Goal: Information Seeking & Learning: Learn about a topic

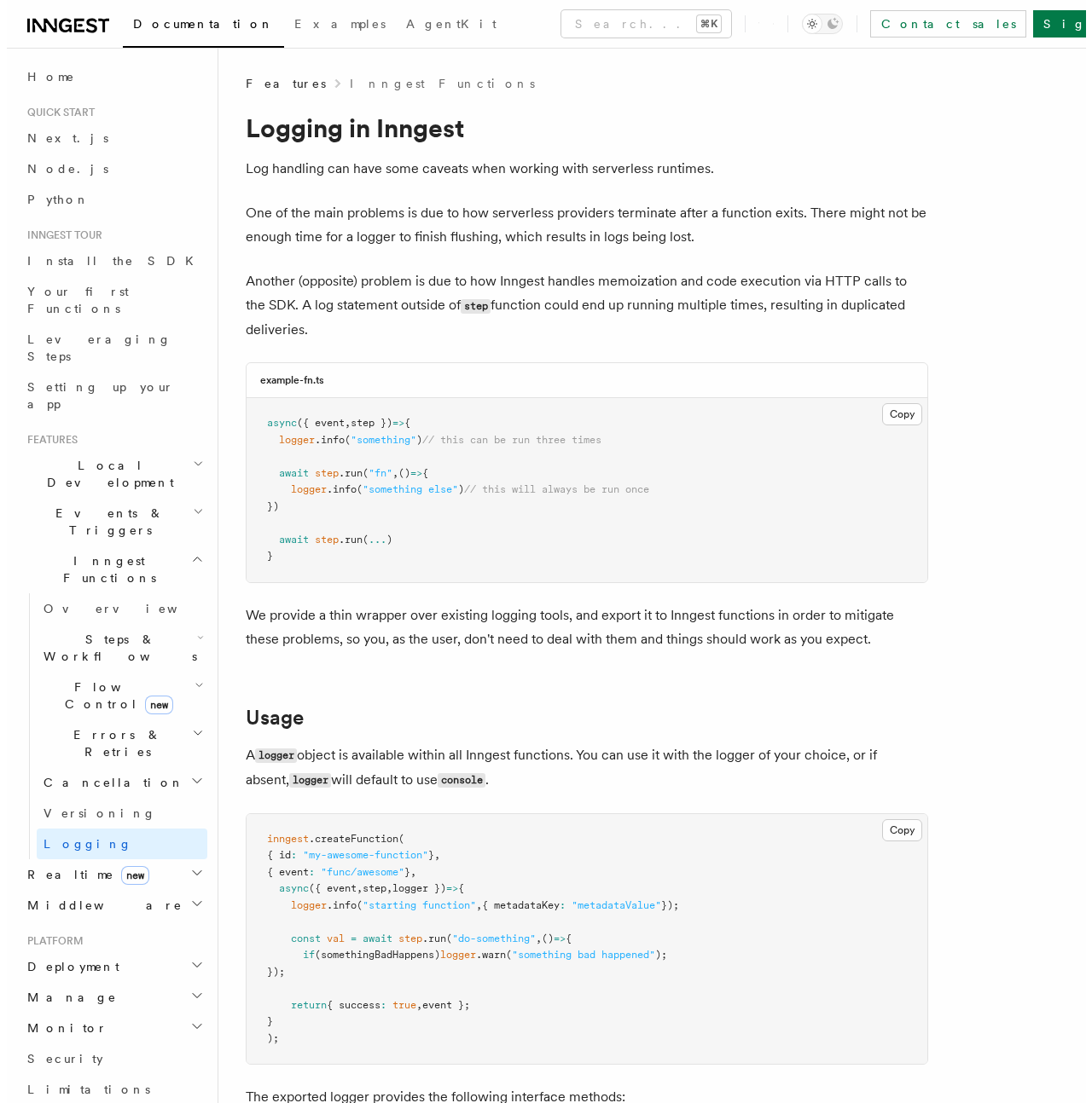
scroll to position [2, 0]
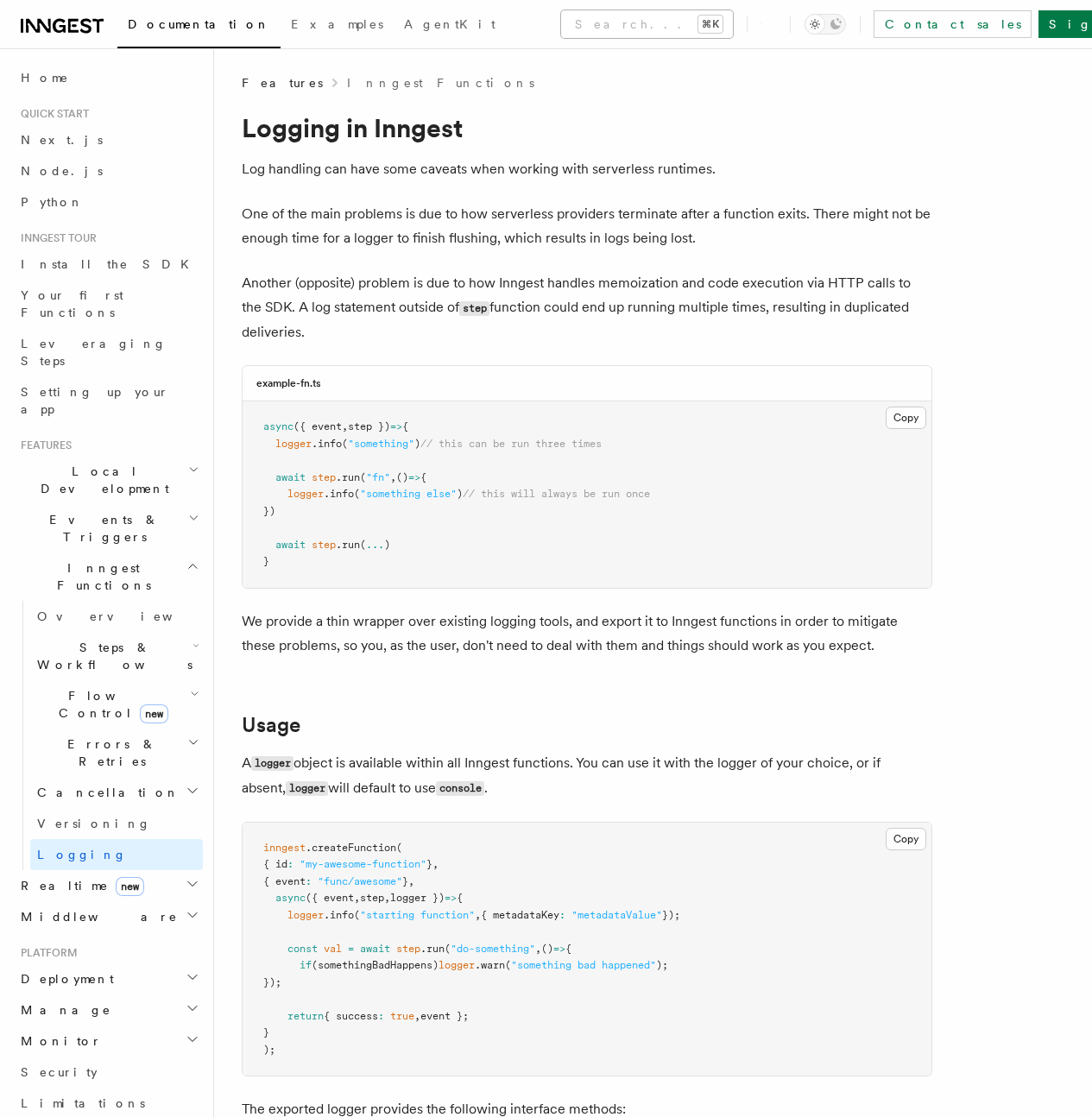
click at [561, 21] on button "Search... ⌘K" at bounding box center [647, 24] width 172 height 27
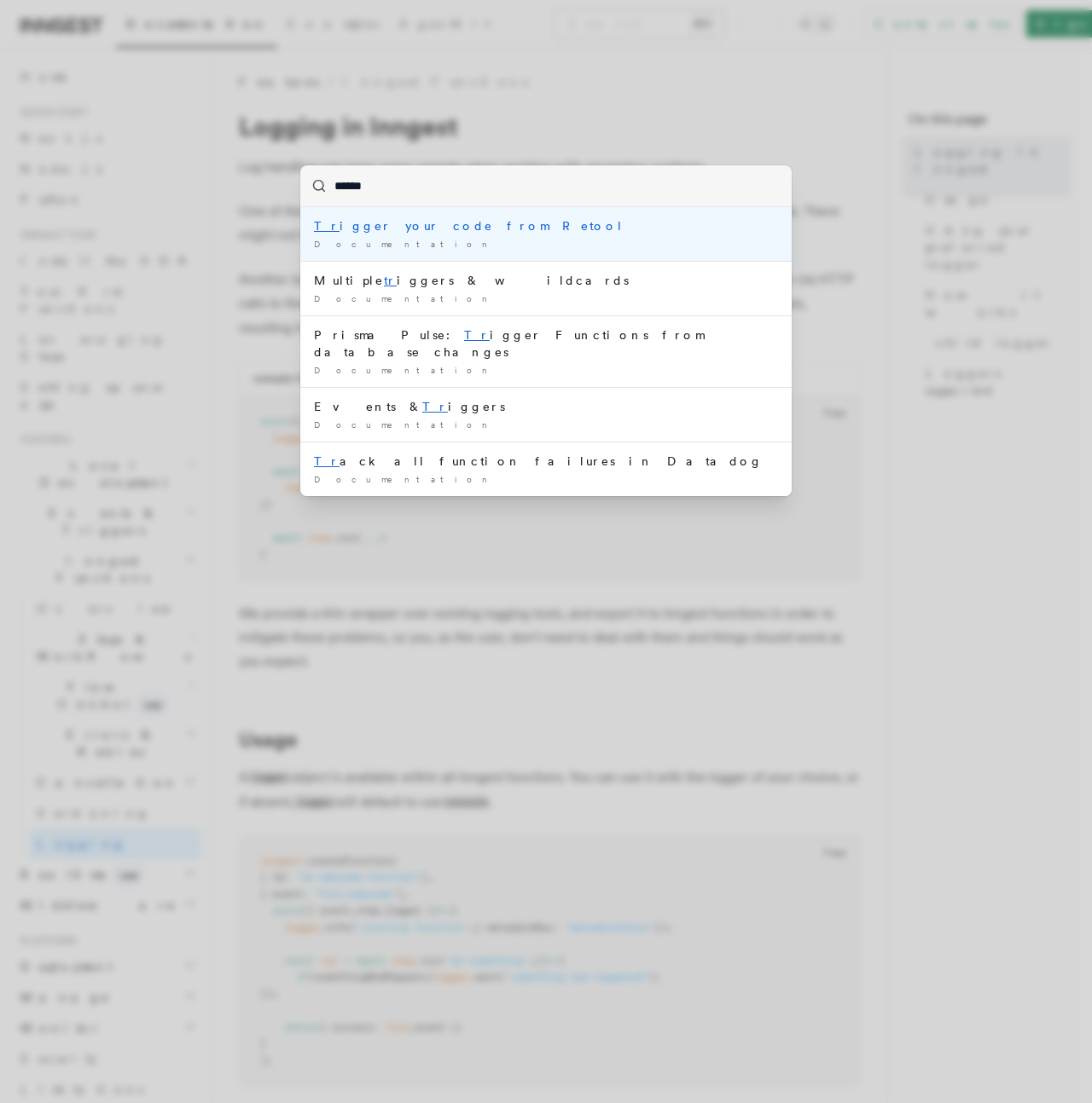
type input "*******"
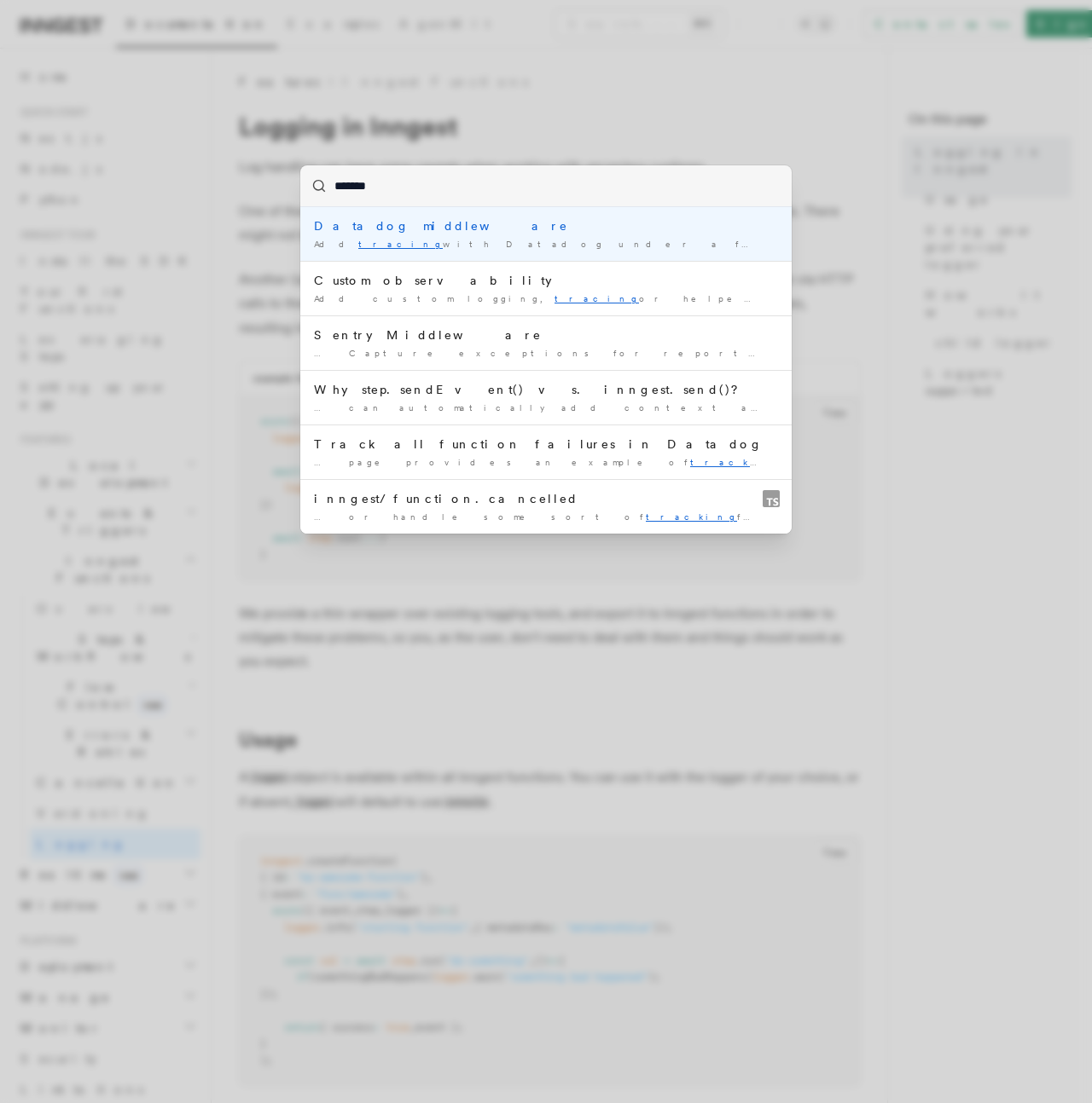
click at [366, 242] on div "Add tracing with Datadog under a few minutes." at bounding box center [546, 244] width 464 height 13
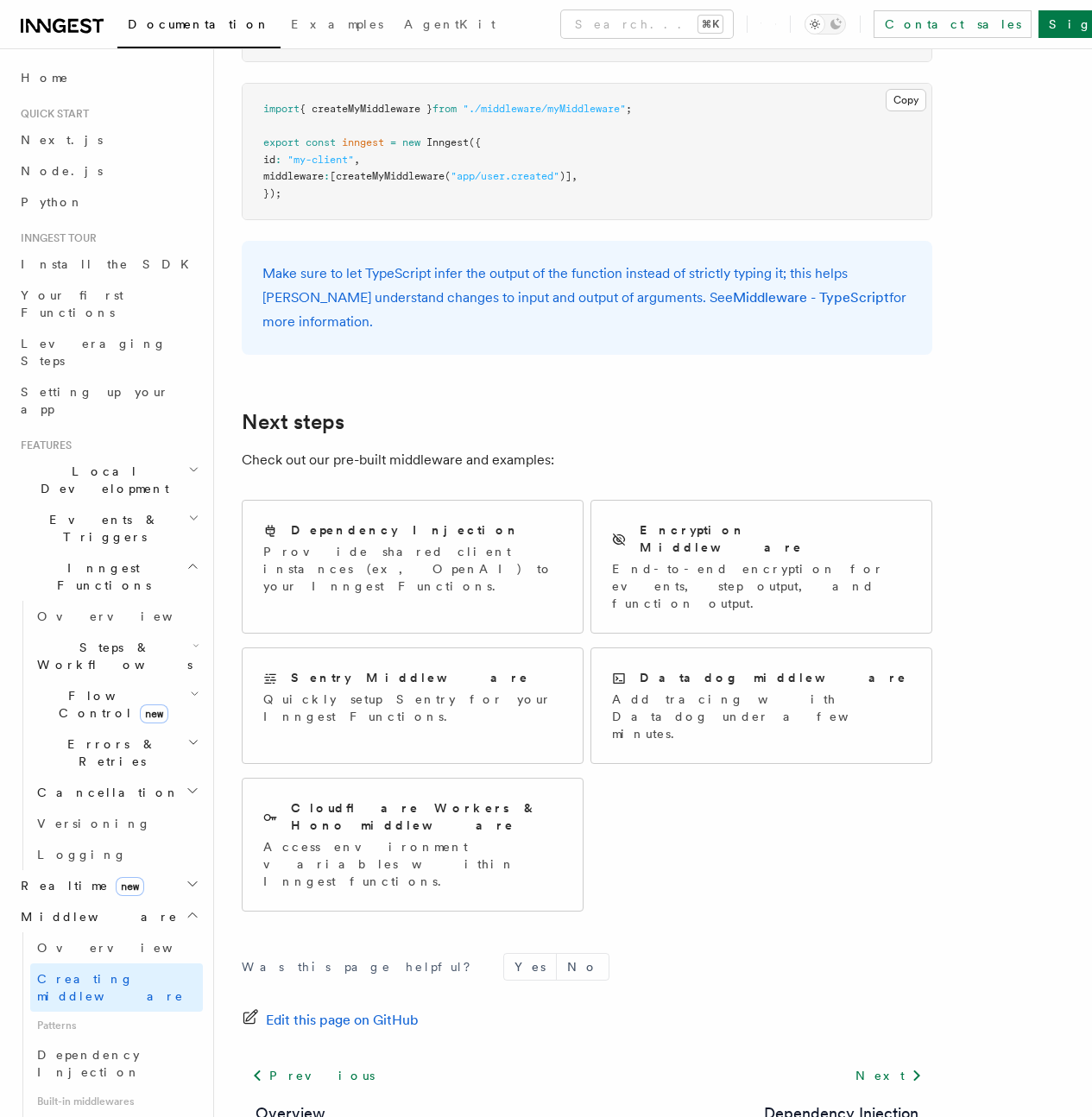
scroll to position [3288, 0]
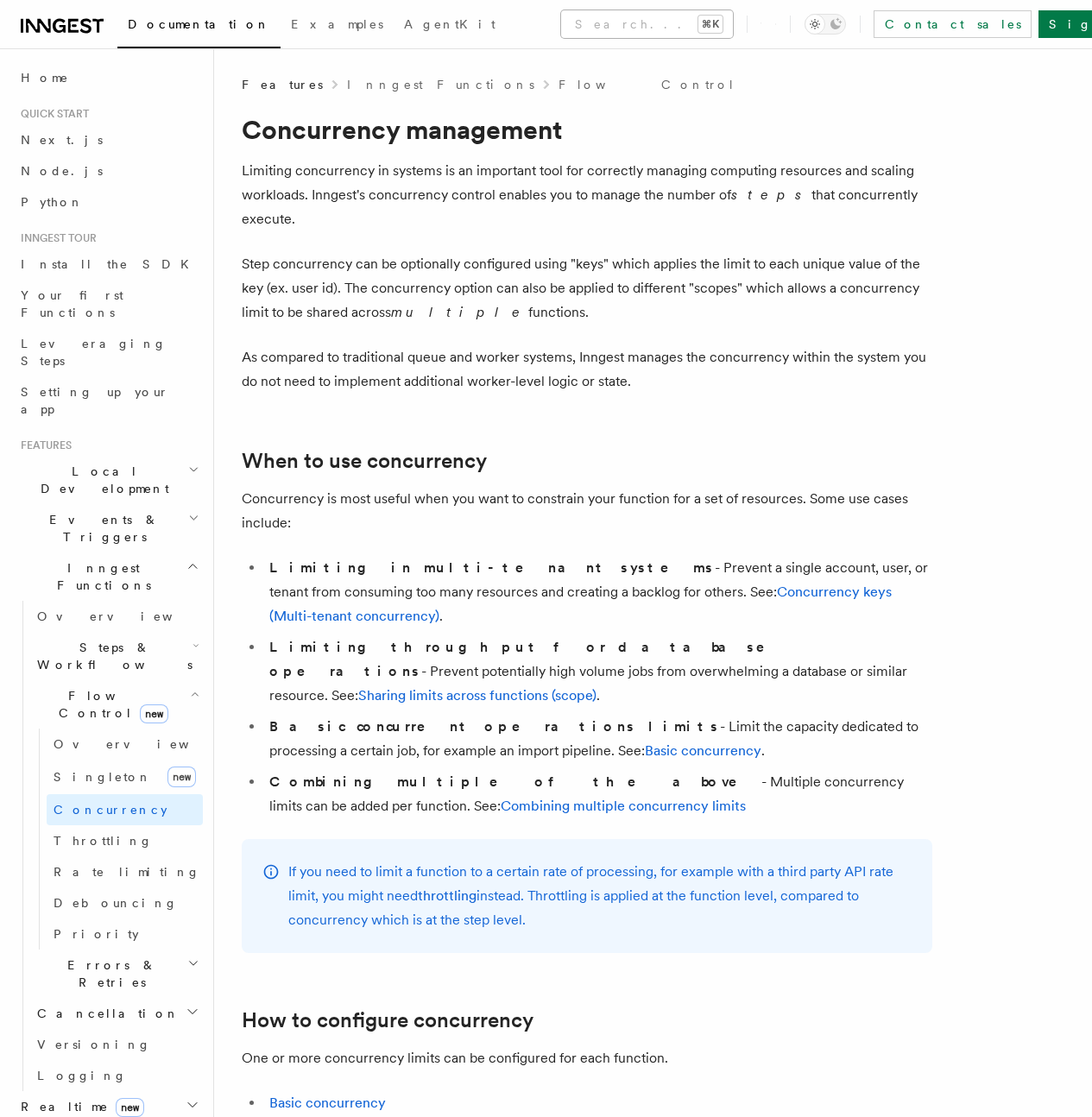
click at [561, 20] on button "Search... ⌘K" at bounding box center [647, 24] width 172 height 27
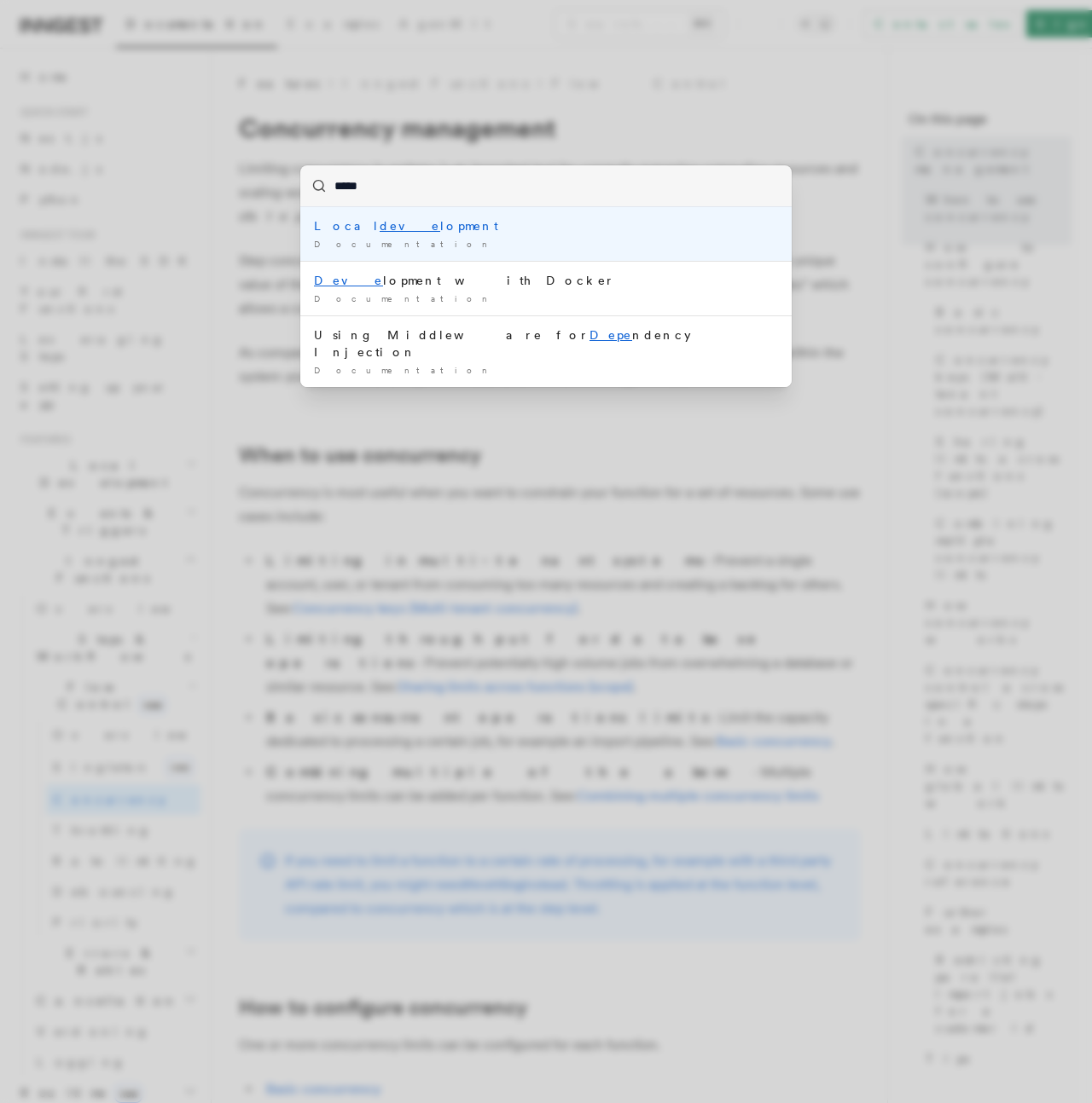
type input "******"
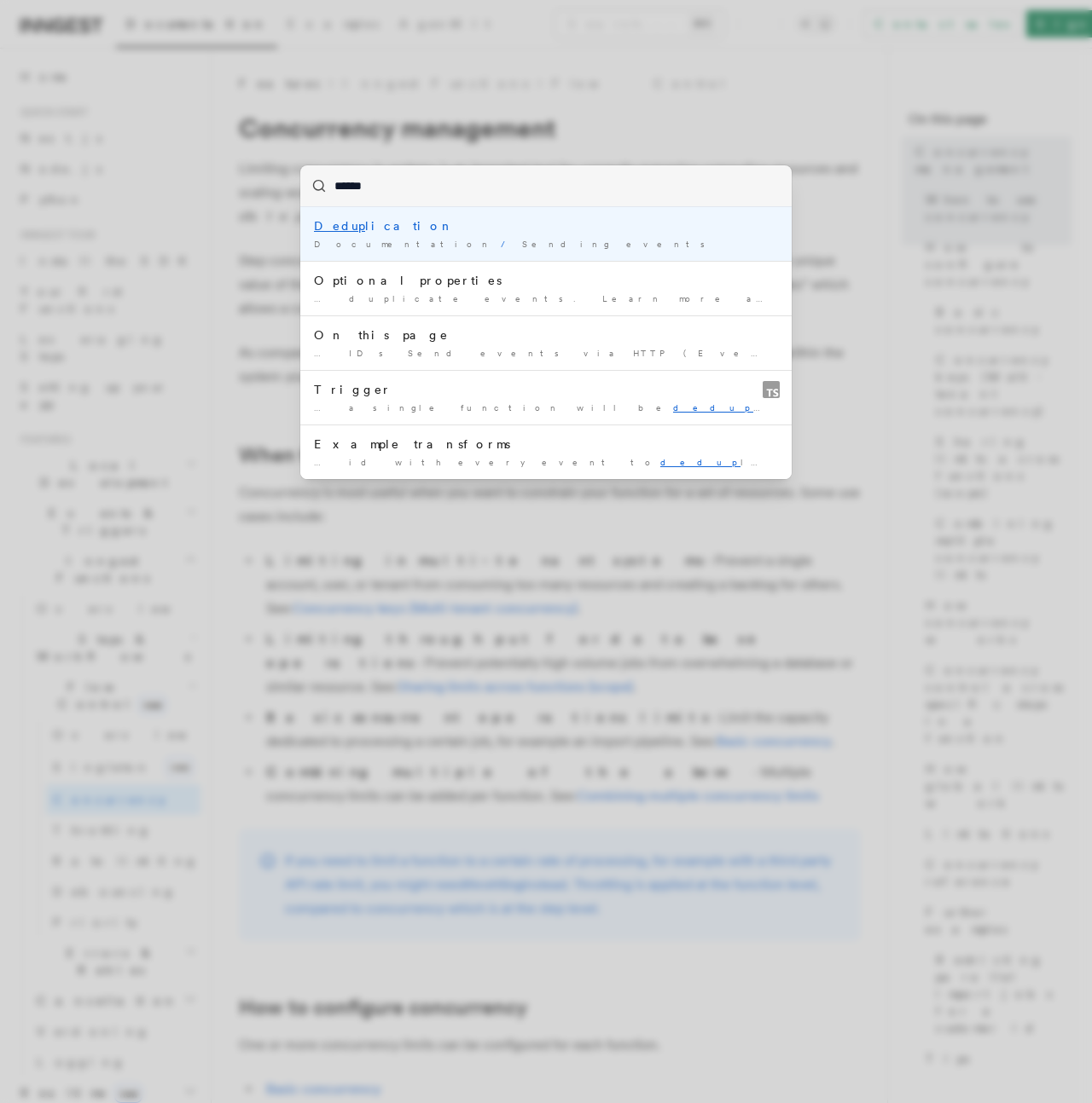
click at [500, 242] on span "/" at bounding box center [507, 244] width 15 height 10
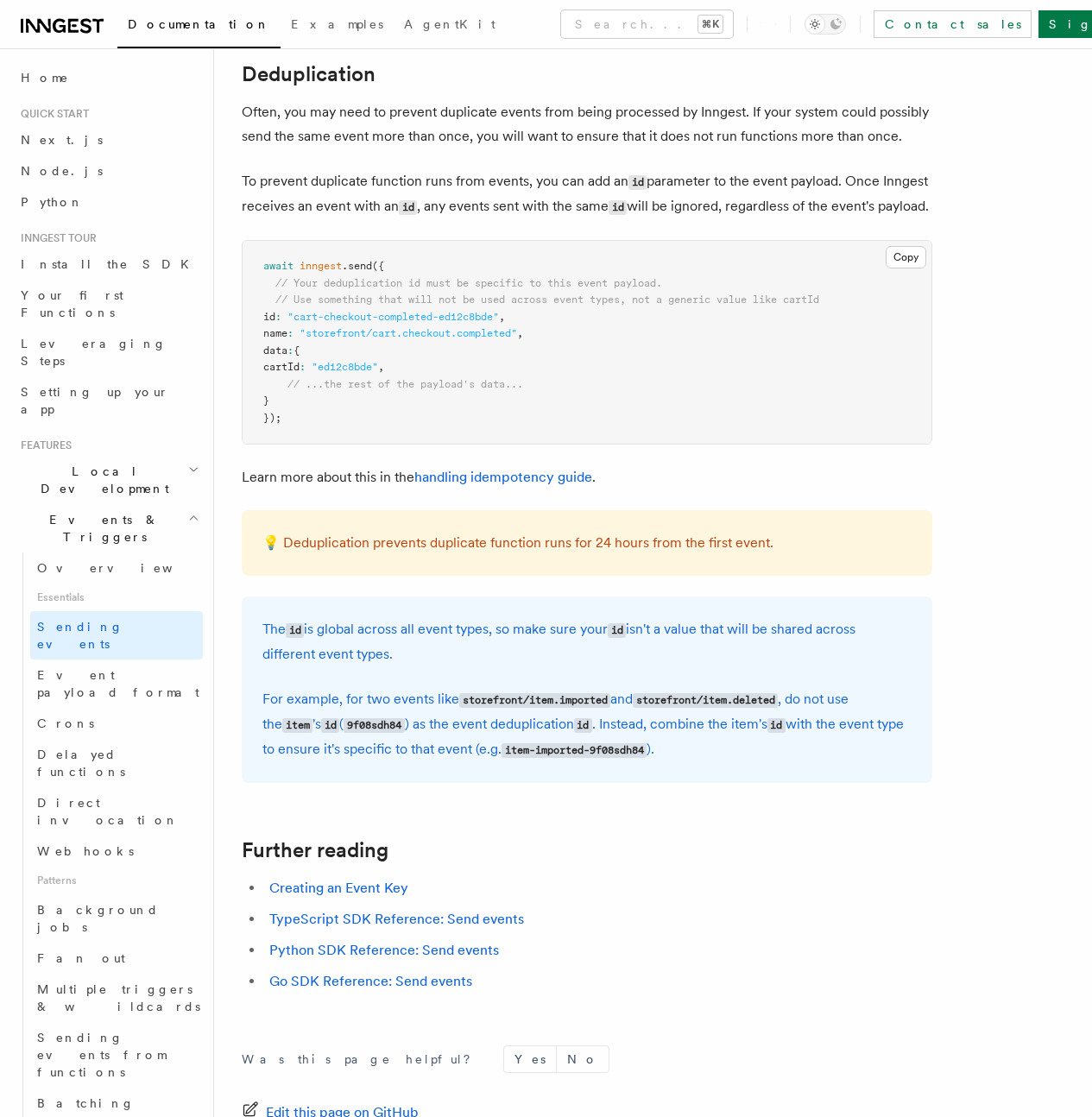
scroll to position [4393, 0]
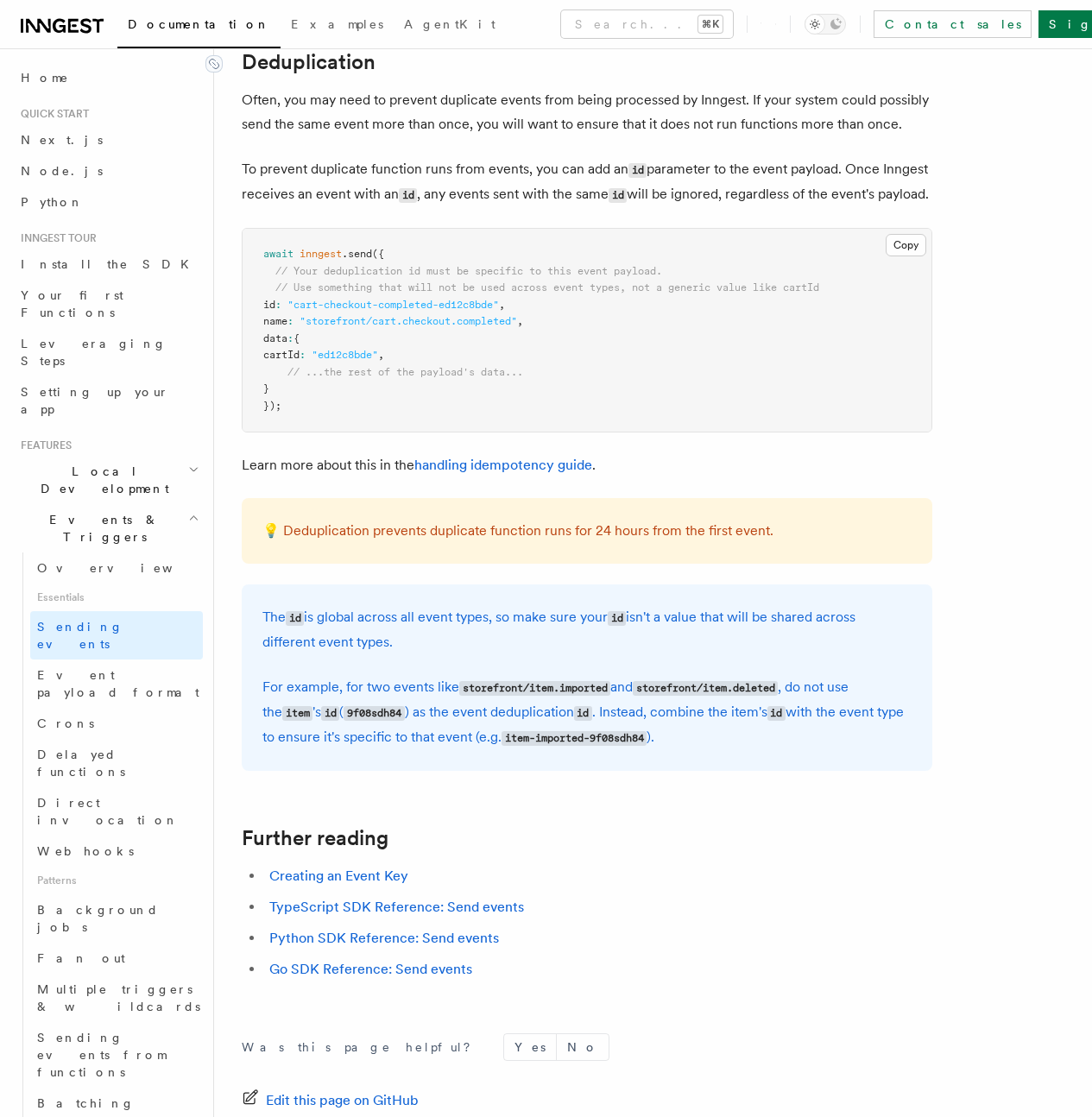
click at [363, 74] on link "Deduplication" at bounding box center [309, 62] width 134 height 24
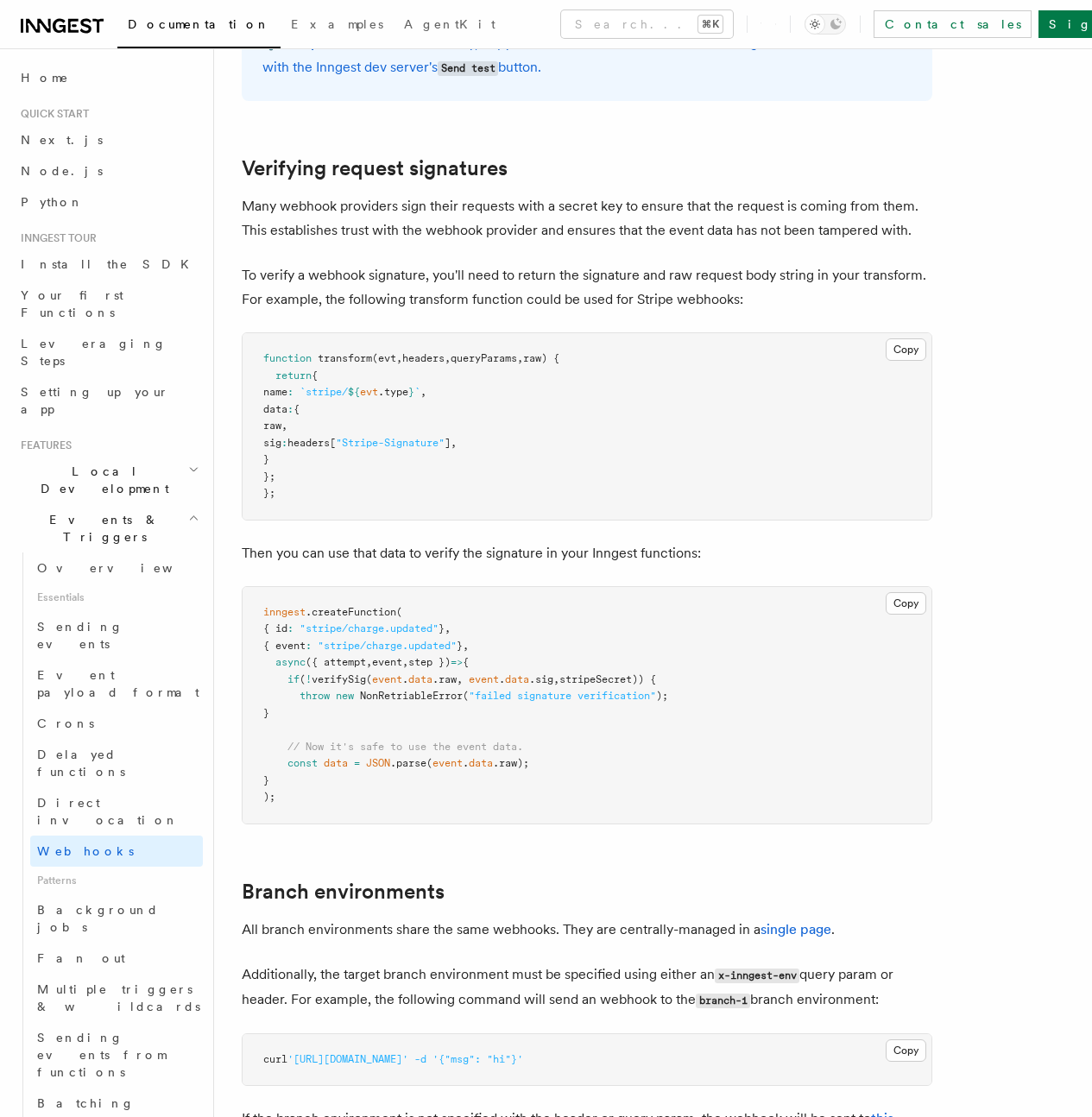
scroll to position [5574, 0]
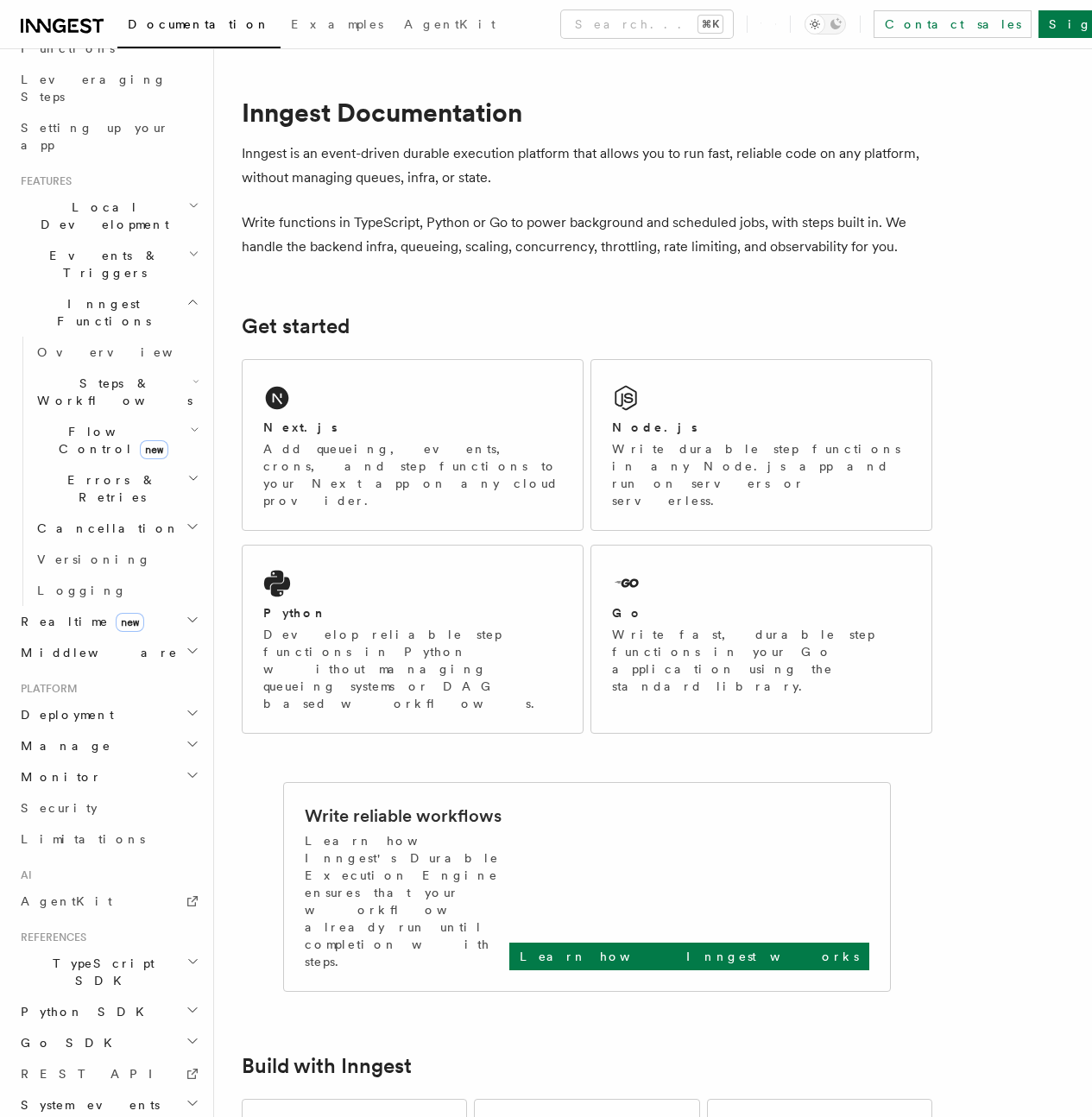
scroll to position [263, 0]
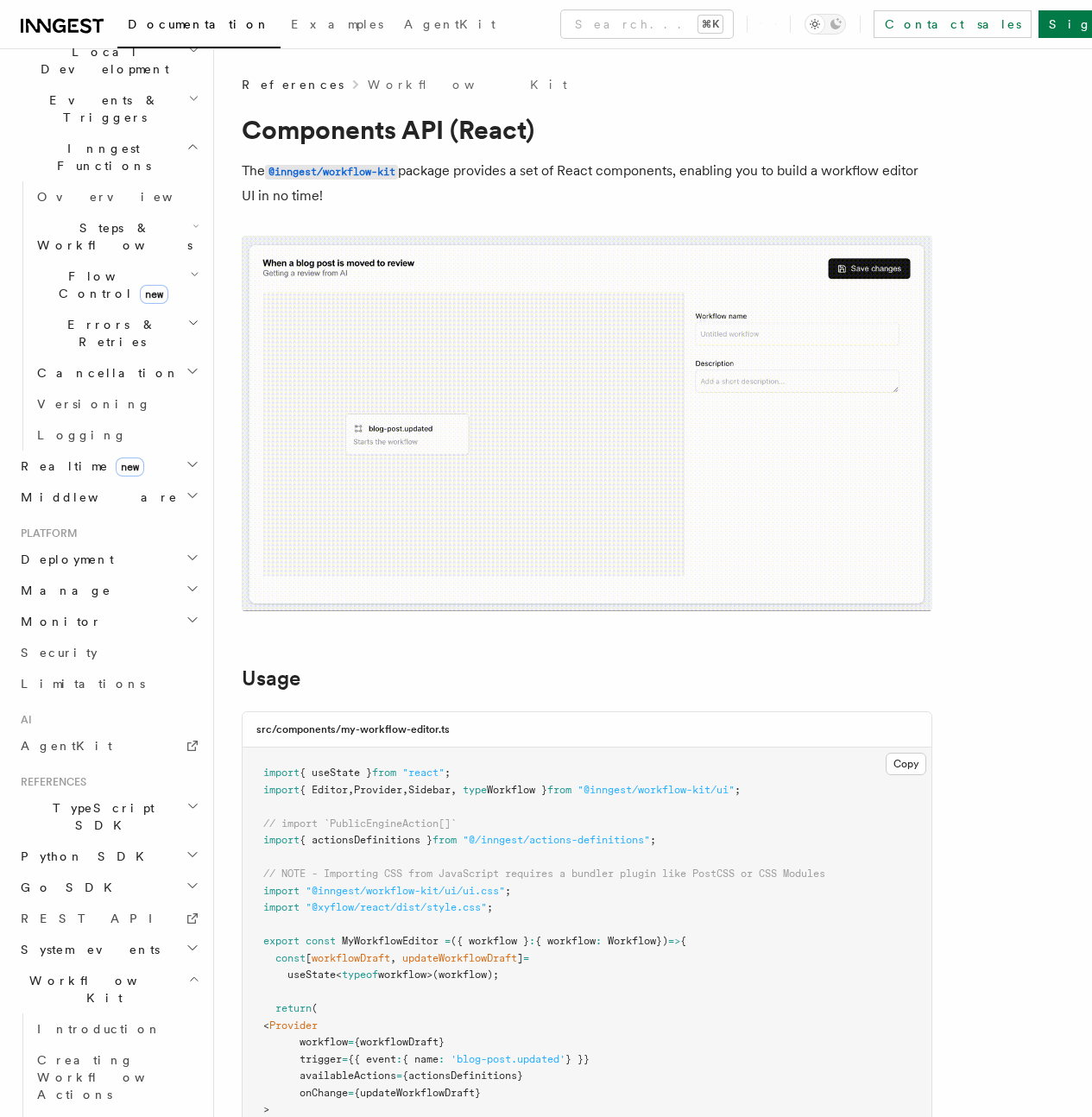
scroll to position [98, 0]
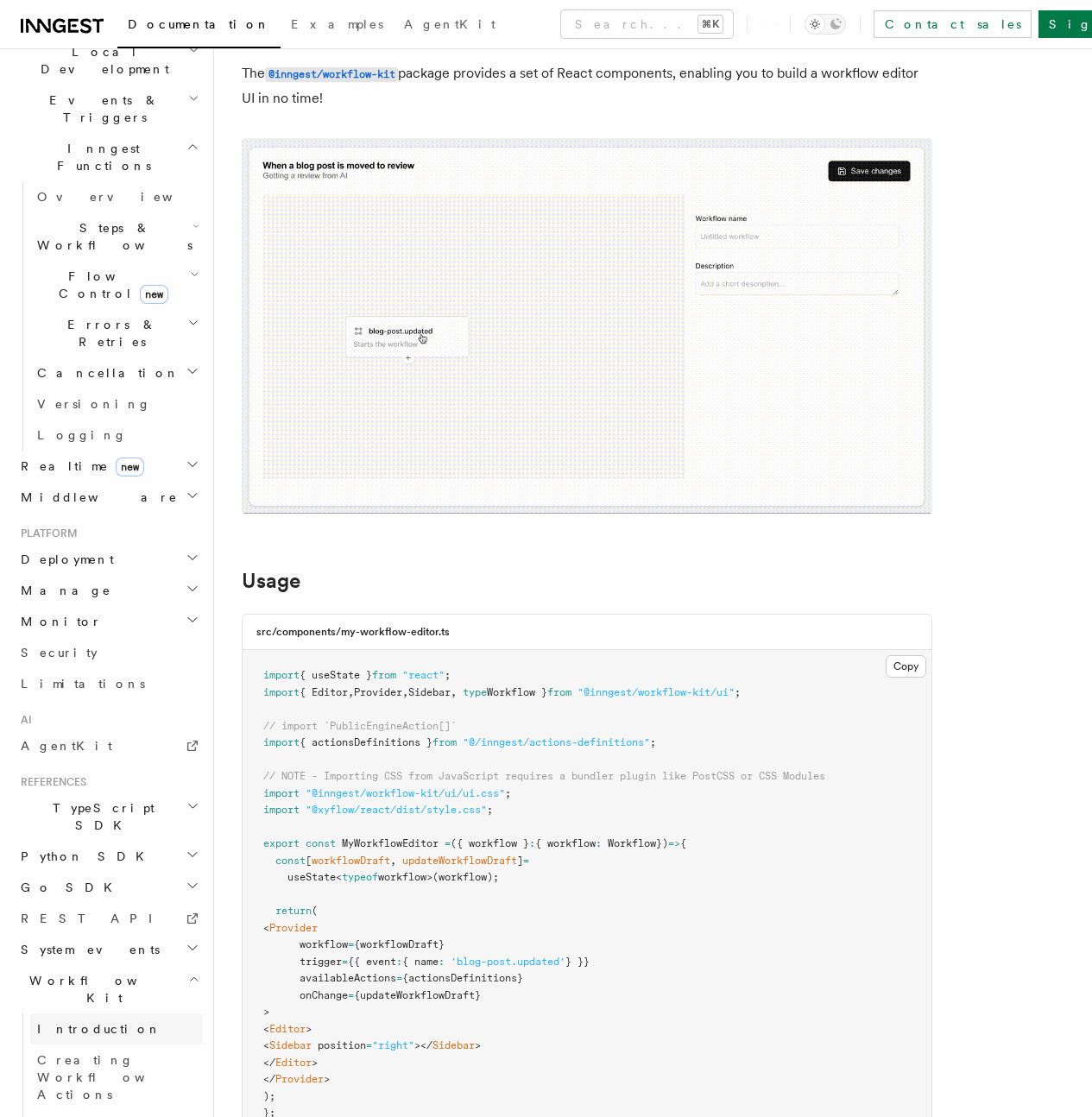
click at [78, 1023] on span "Introduction" at bounding box center [99, 1030] width 124 height 14
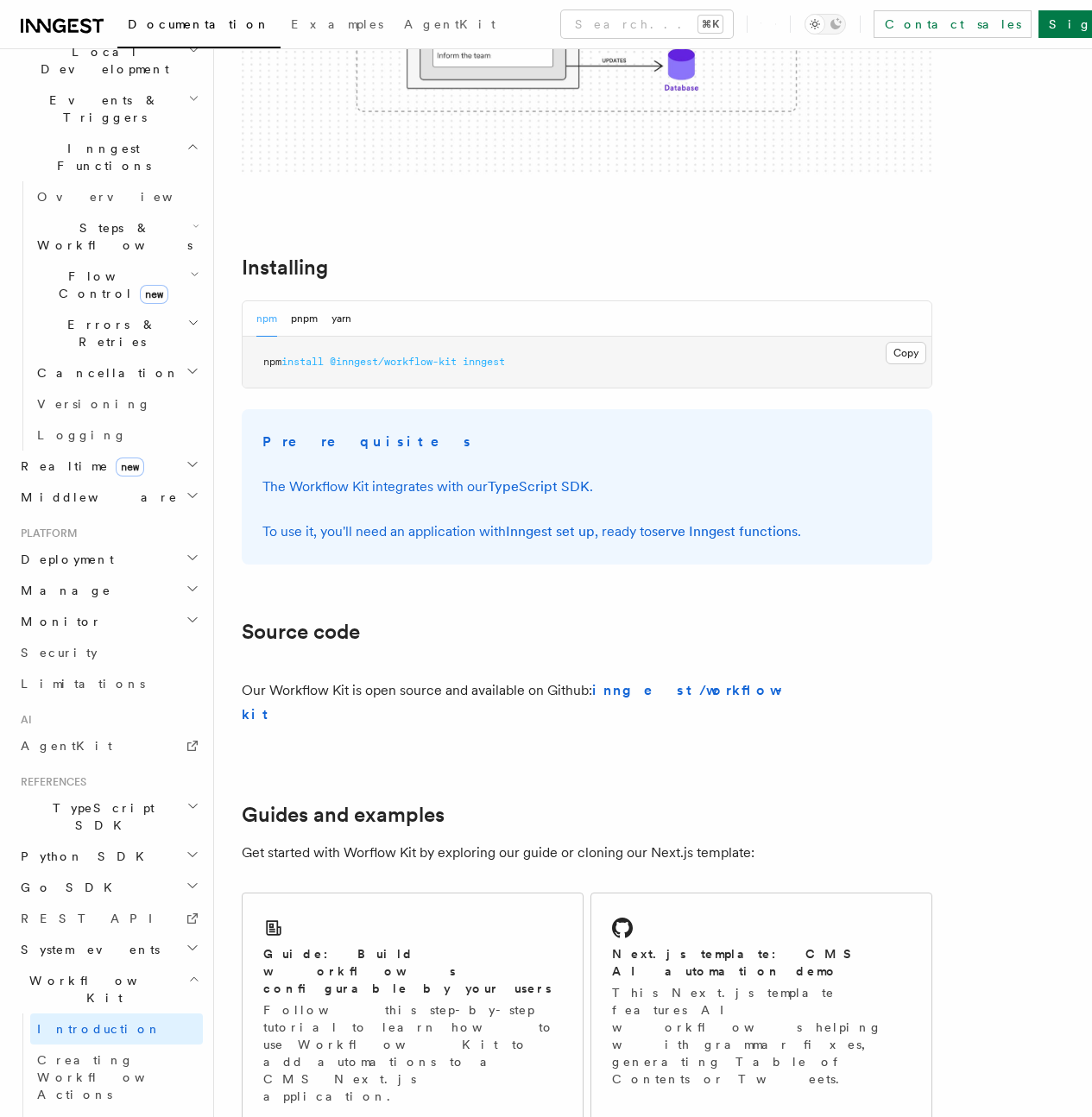
scroll to position [419, 0]
click at [95, 1054] on span "Creating Workflow Actions" at bounding box center [112, 1078] width 150 height 49
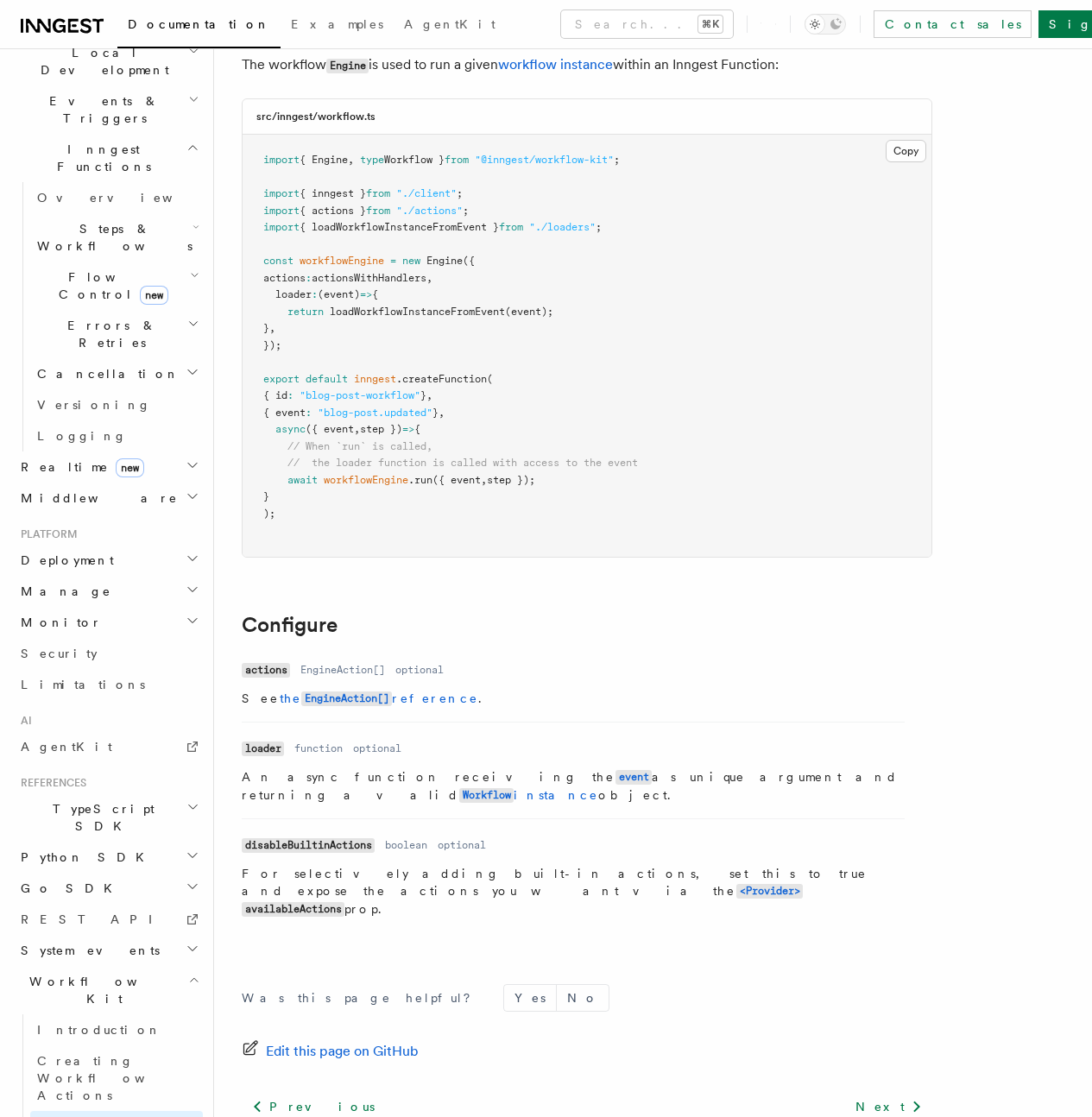
scroll to position [226, 0]
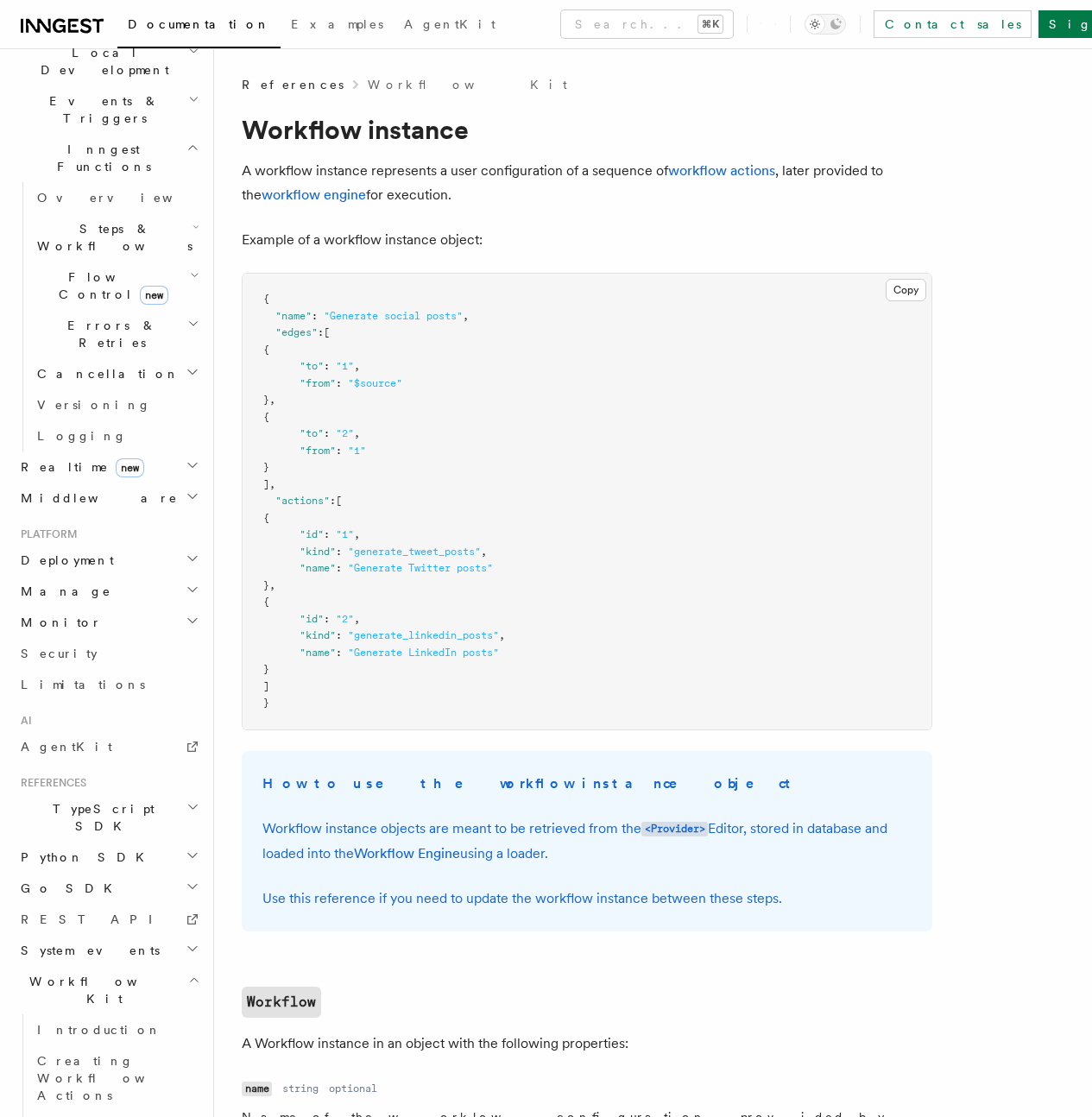
click at [90, 942] on span "System events" at bounding box center [86, 951] width 146 height 18
click at [77, 904] on link "REST API" at bounding box center [108, 919] width 189 height 31
click at [72, 669] on link "Limitations" at bounding box center [108, 684] width 189 height 31
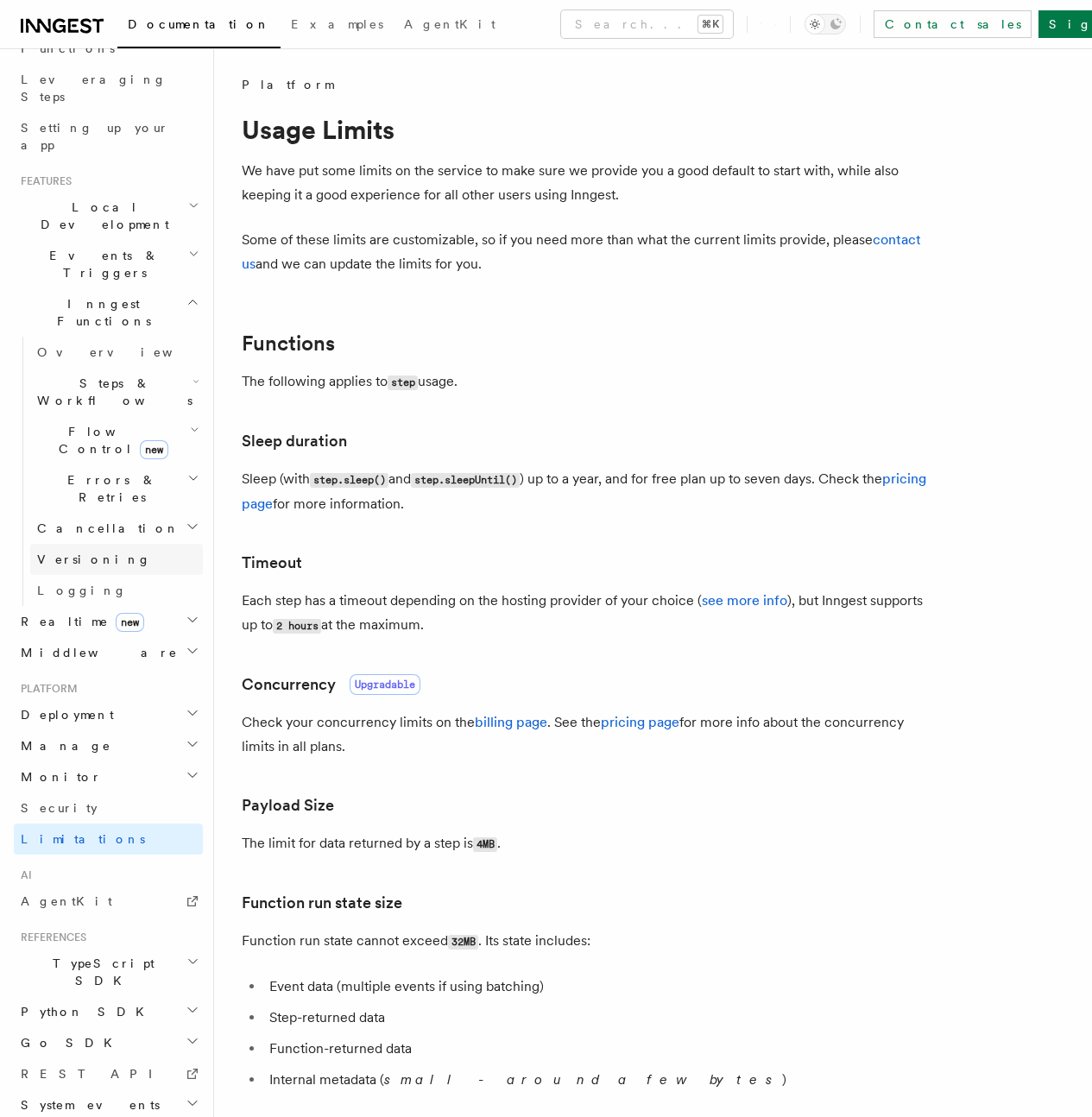
scroll to position [262, 0]
click at [98, 545] on link "Versioning" at bounding box center [116, 560] width 173 height 31
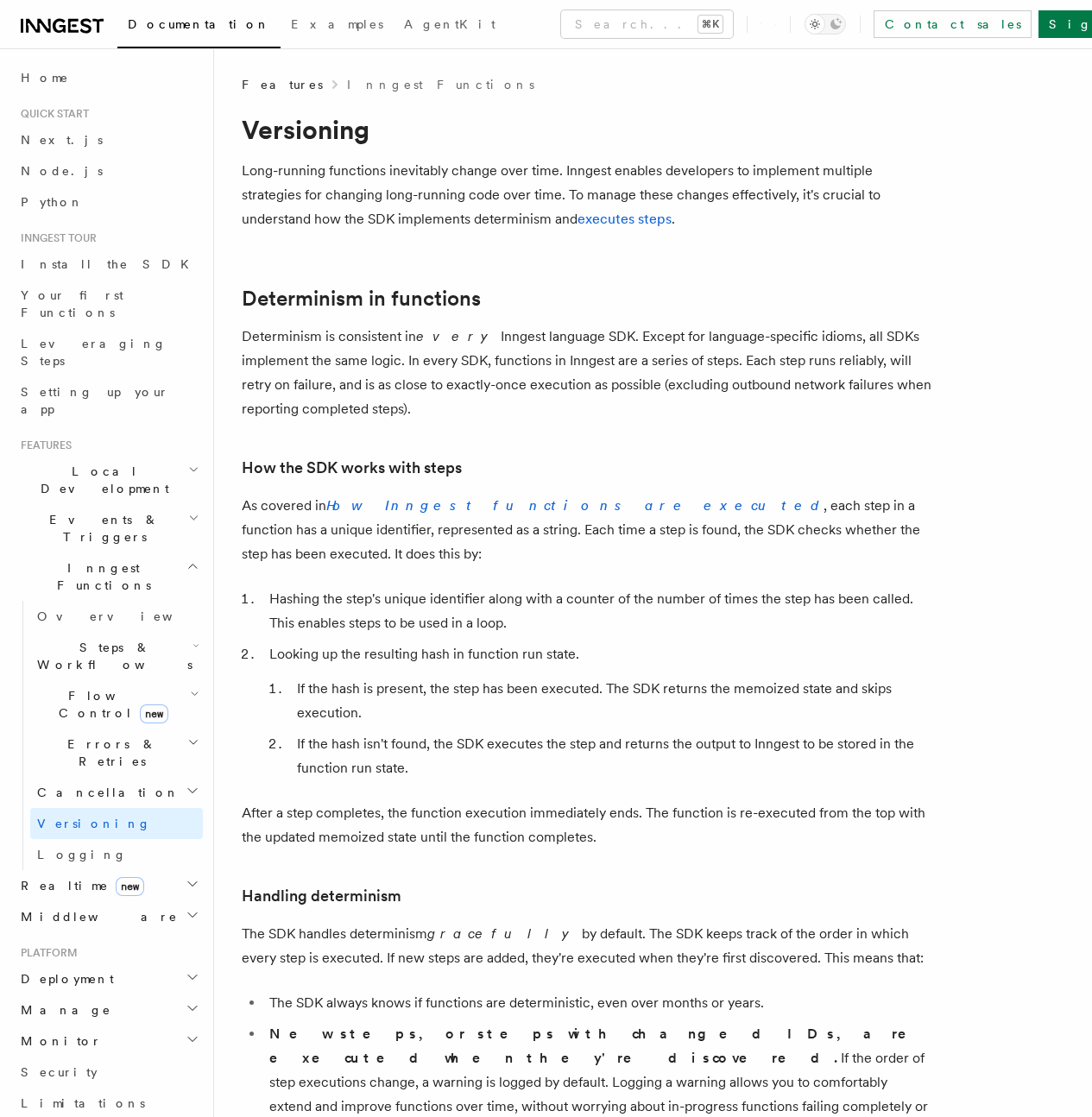
scroll to position [1, 0]
click at [76, 176] on link "Node.js" at bounding box center [108, 169] width 189 height 31
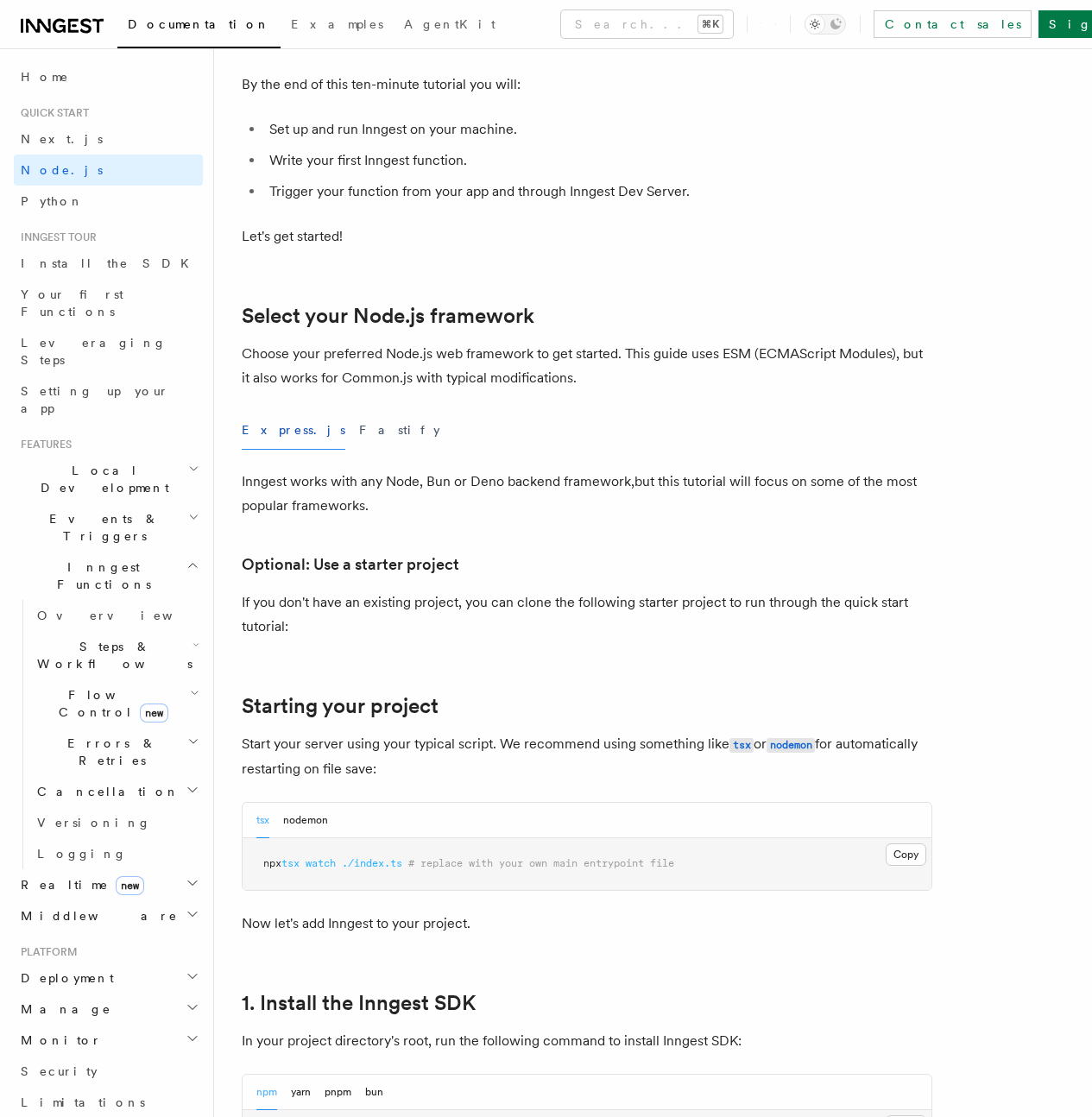
scroll to position [278, 0]
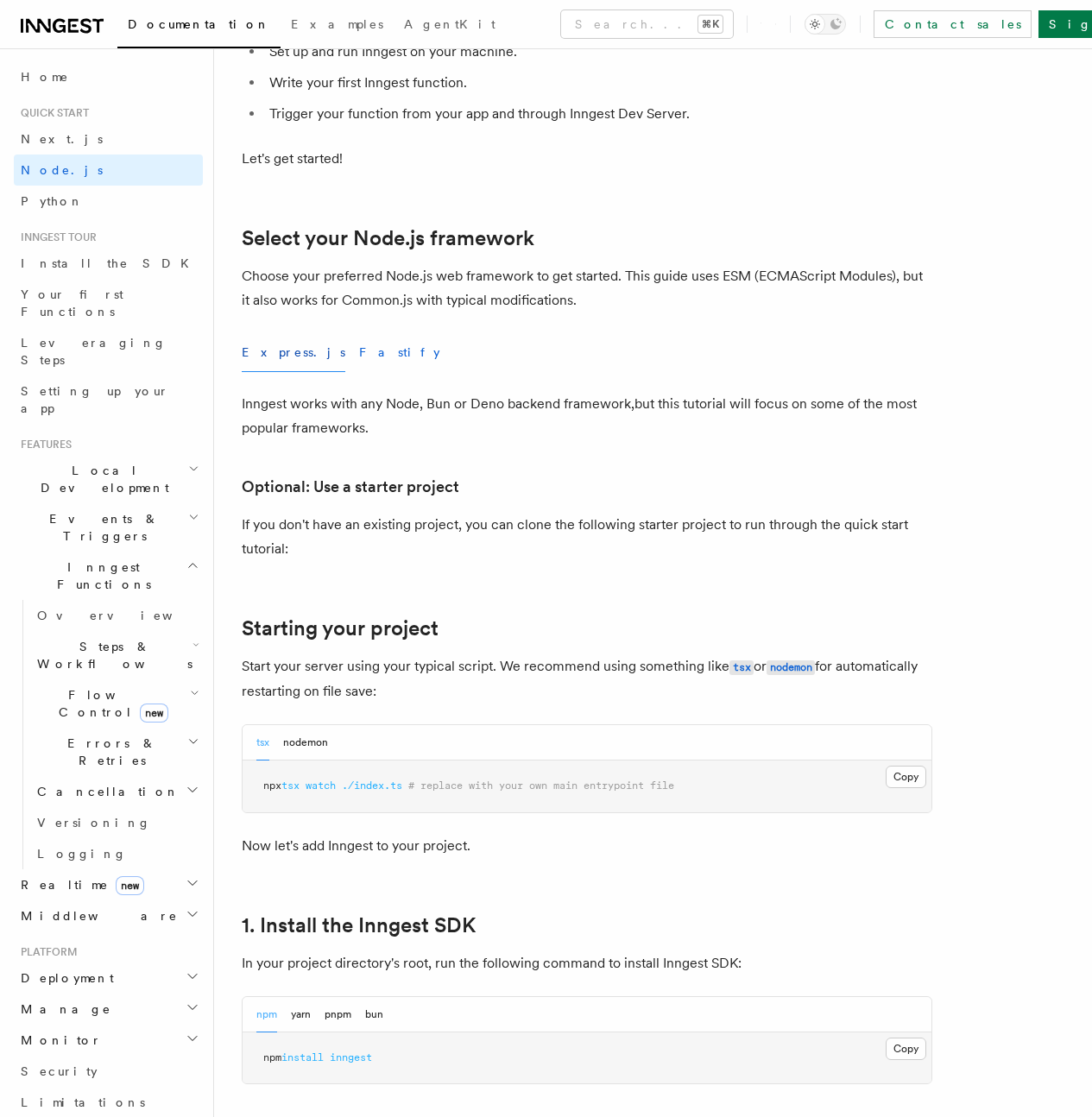
click at [359, 372] on button "Fastify" at bounding box center [400, 353] width 81 height 39
click at [257, 372] on button "Express.js" at bounding box center [293, 353] width 103 height 39
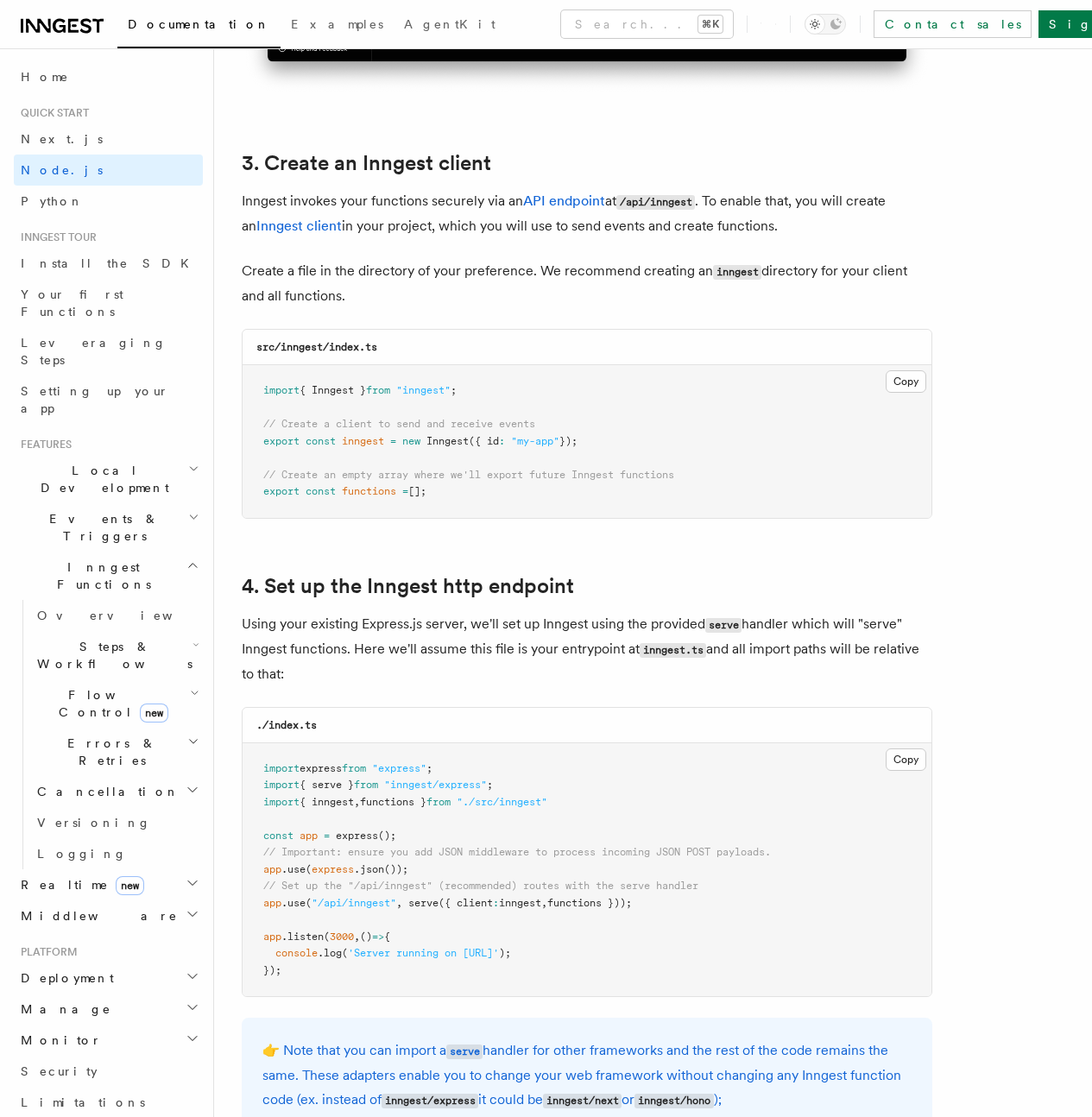
scroll to position [2163, 0]
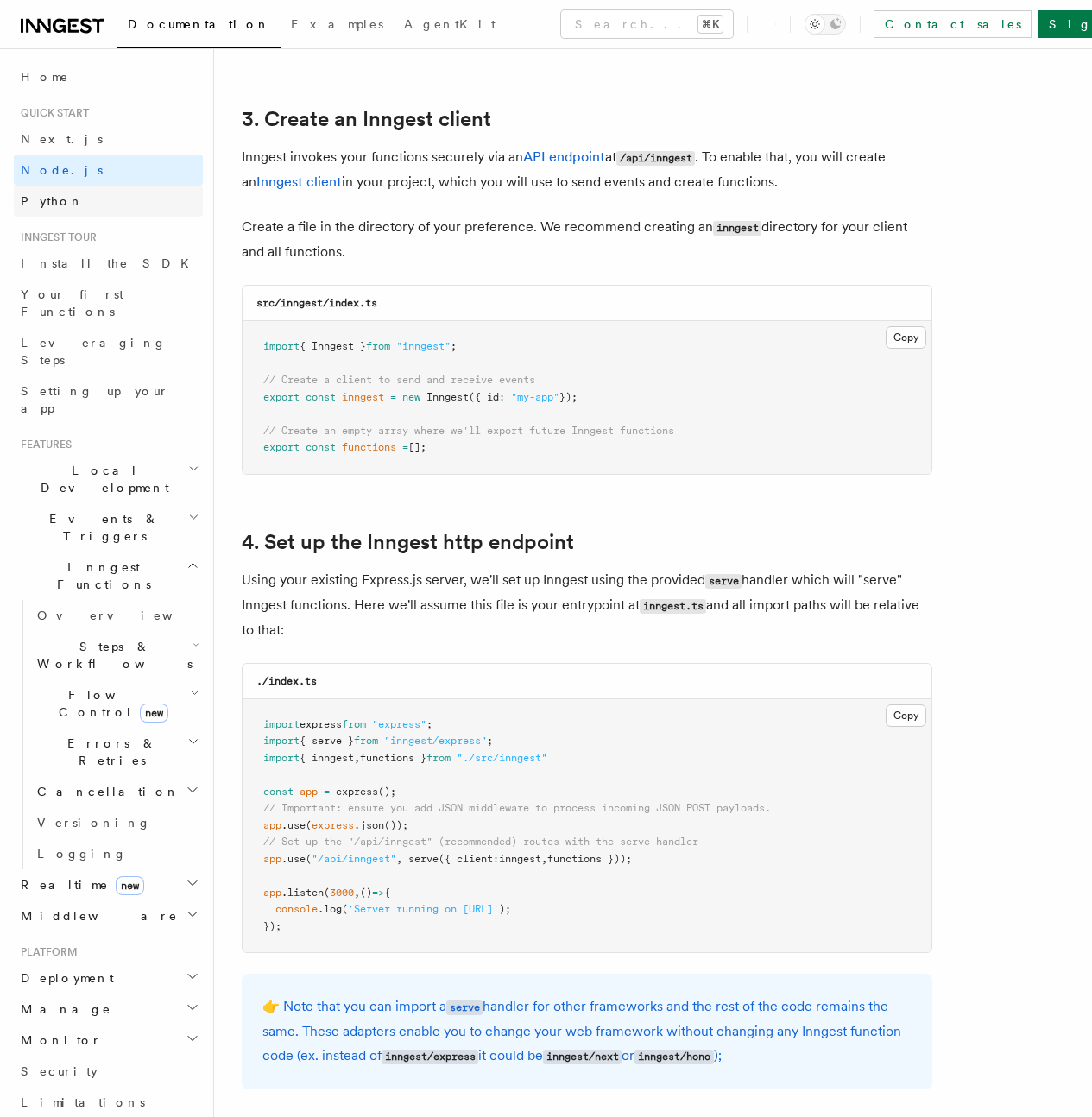
click at [43, 195] on span "Python" at bounding box center [51, 201] width 63 height 14
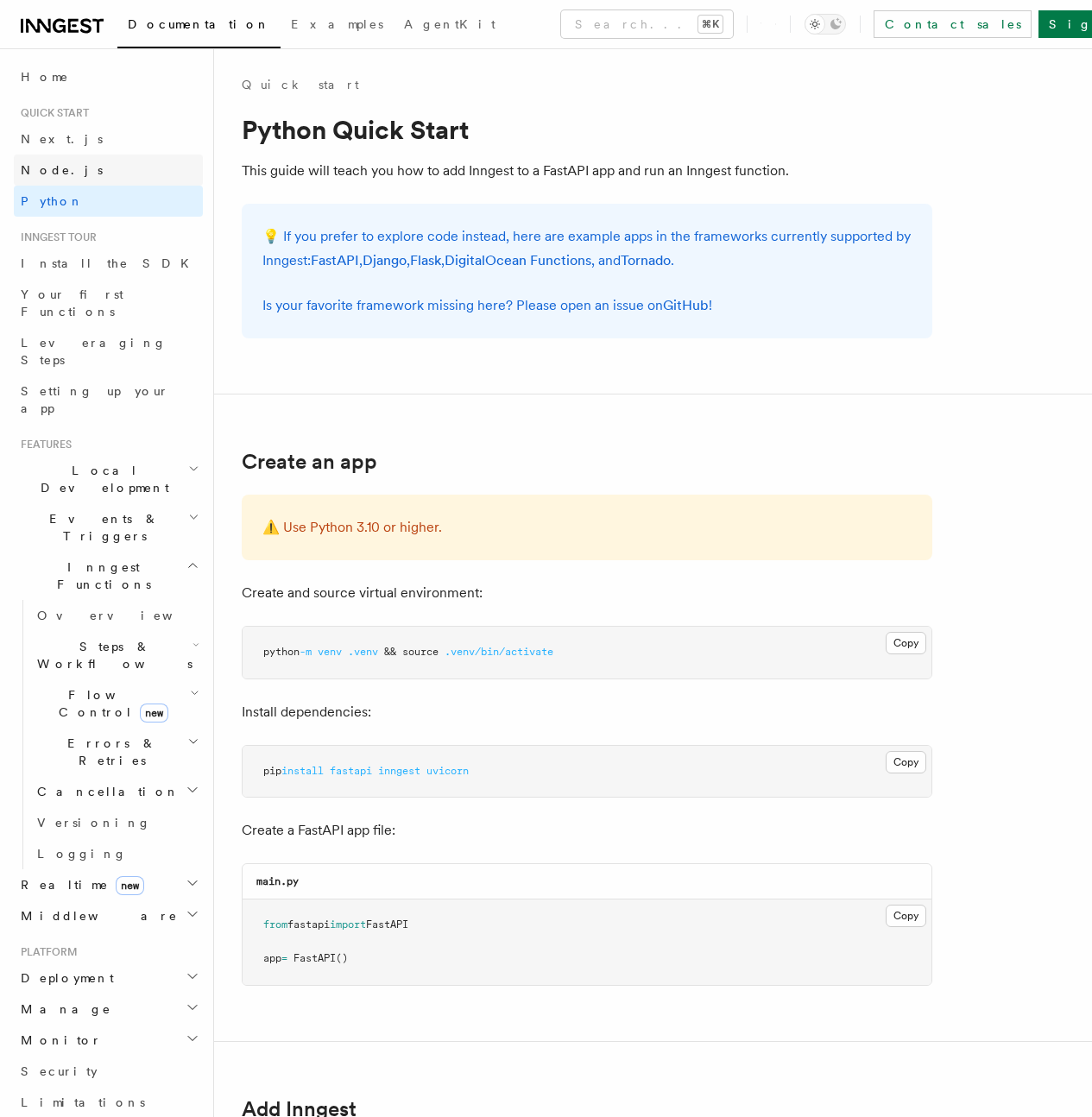
click at [48, 184] on link "Node.js" at bounding box center [108, 169] width 189 height 31
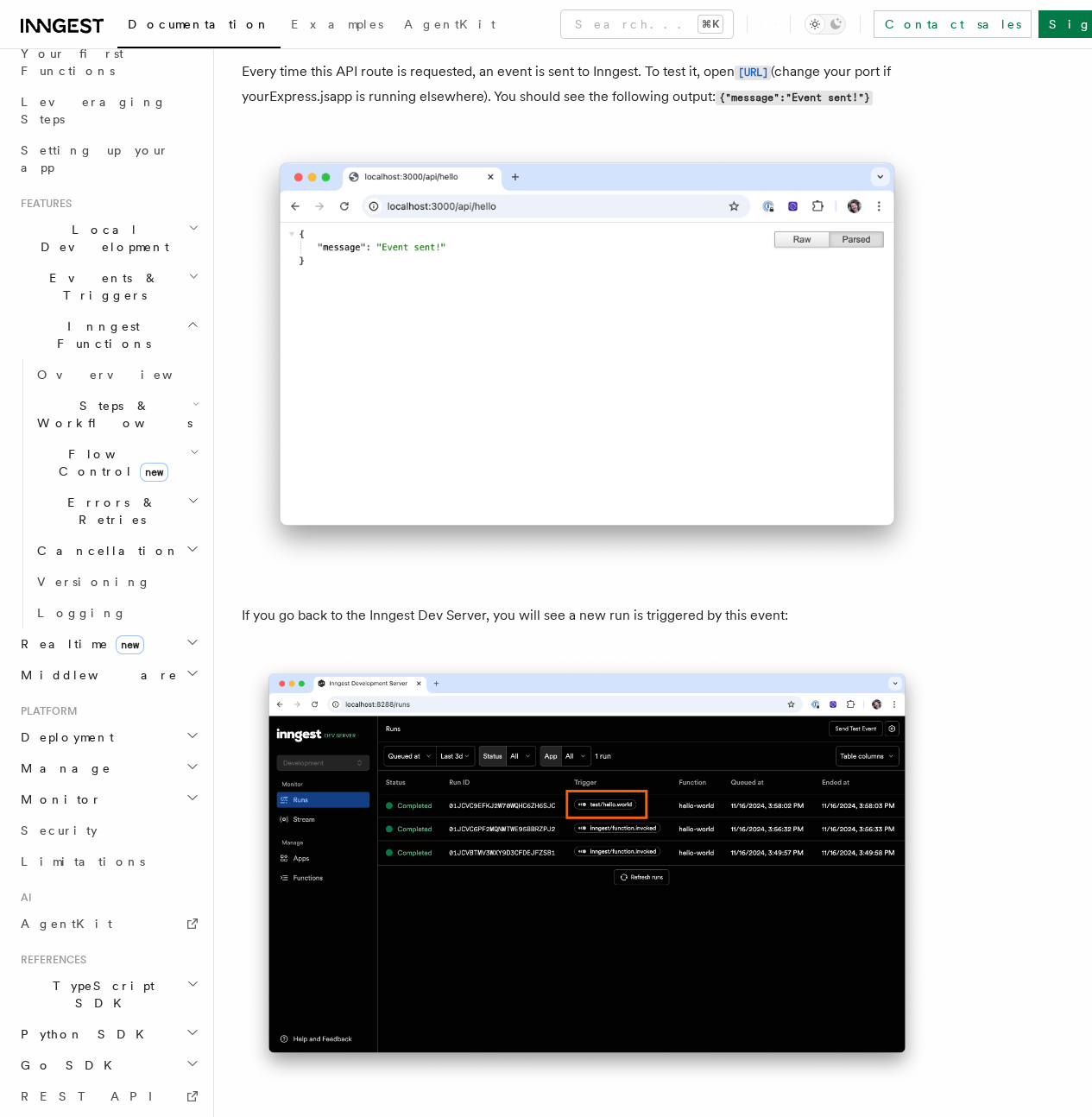
scroll to position [264, 0]
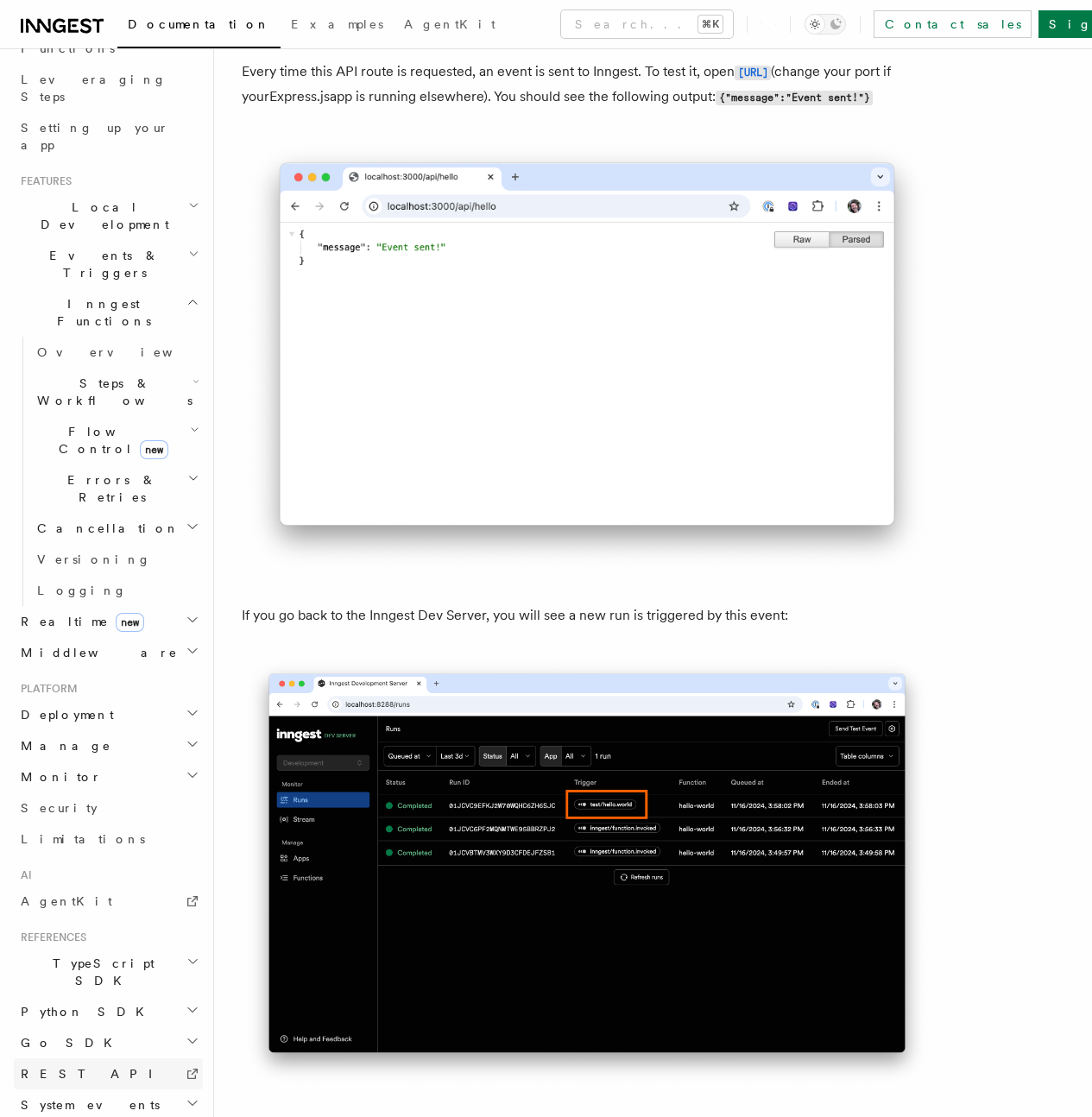
click at [59, 1066] on span "REST API" at bounding box center [93, 1075] width 146 height 18
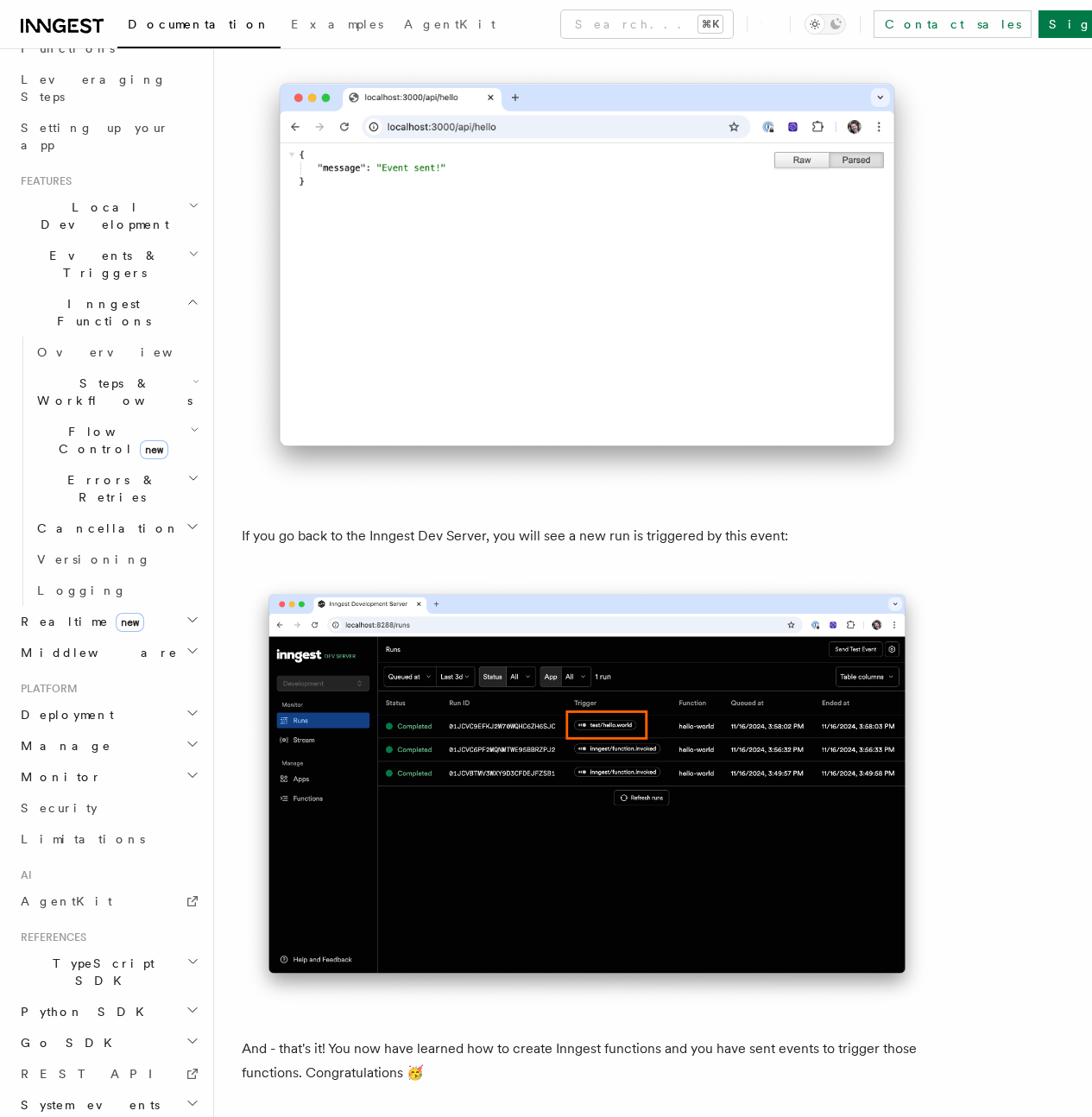
scroll to position [9837, 0]
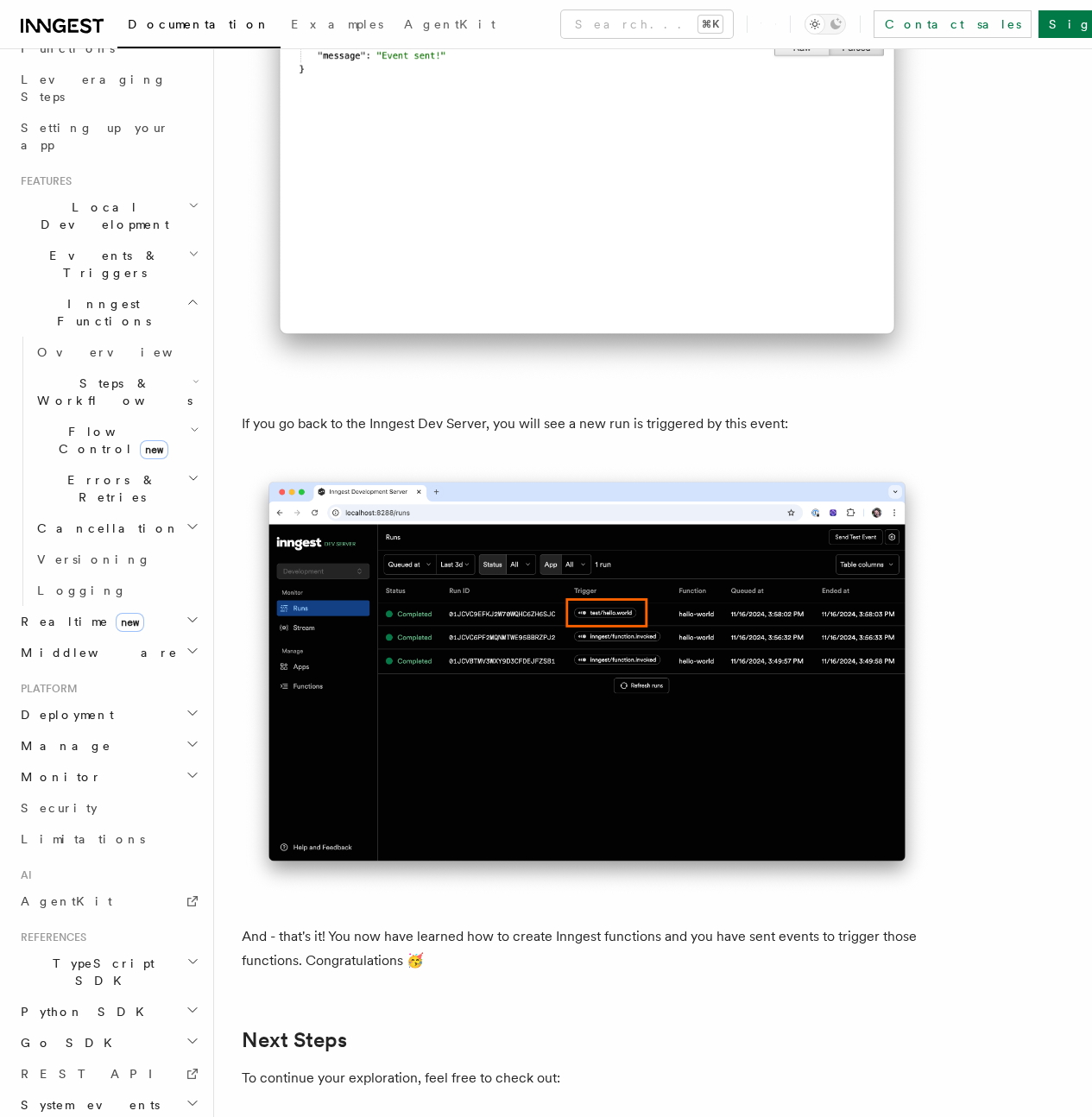
click at [93, 1097] on span "System events" at bounding box center [86, 1106] width 146 height 18
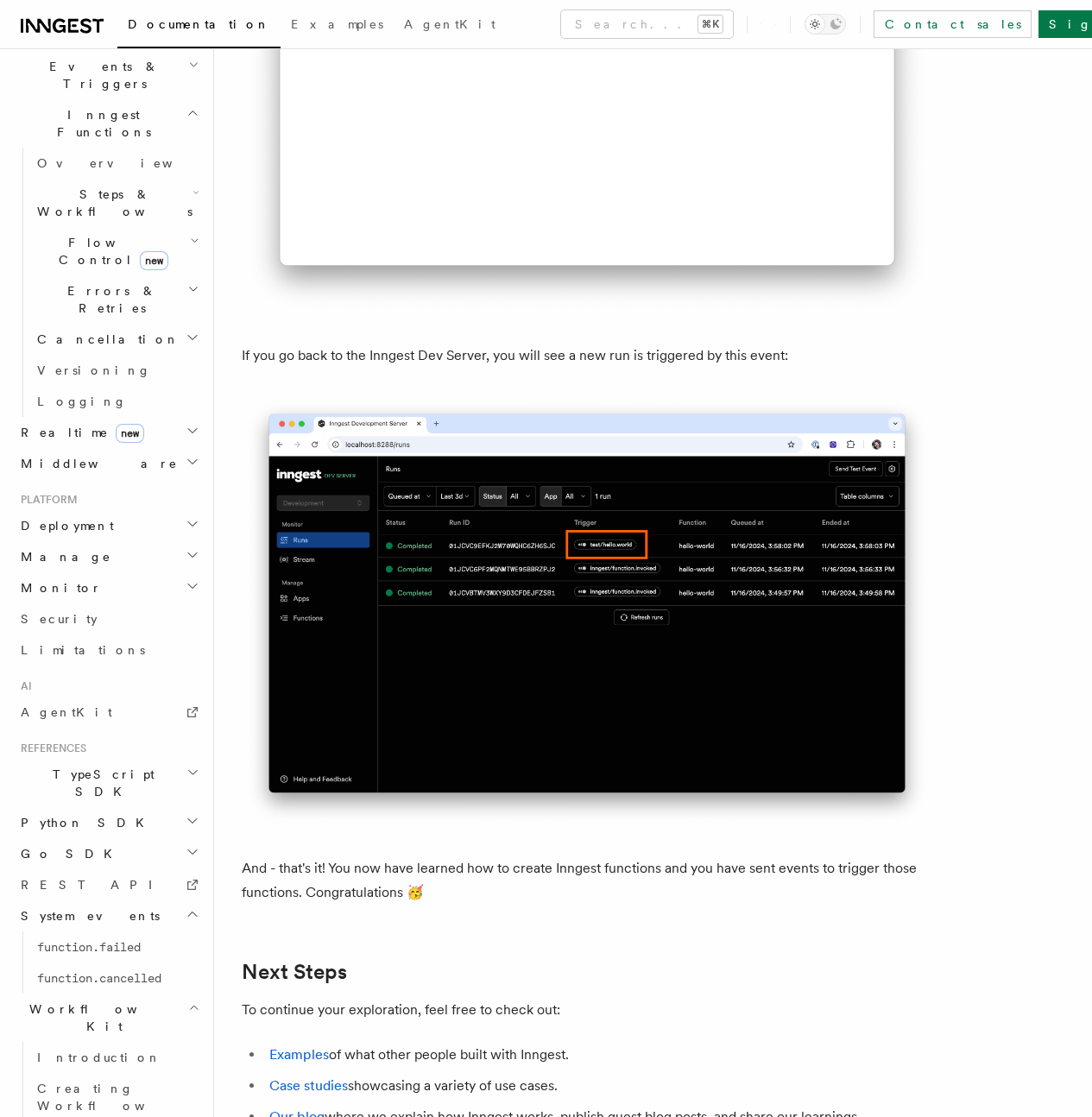
scroll to position [454, 0]
click at [112, 509] on h2 "Deployment" at bounding box center [108, 524] width 189 height 31
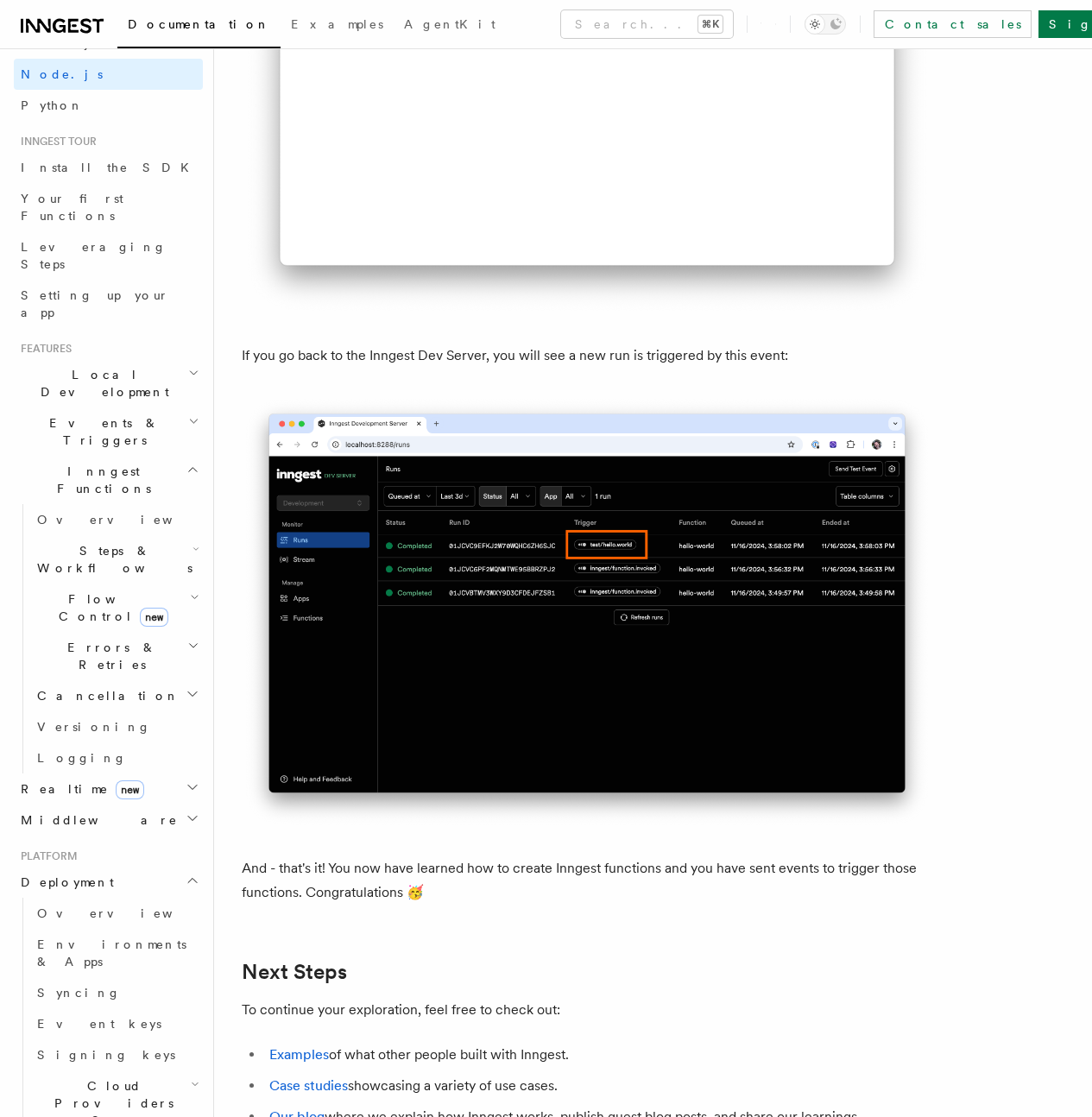
scroll to position [62, 0]
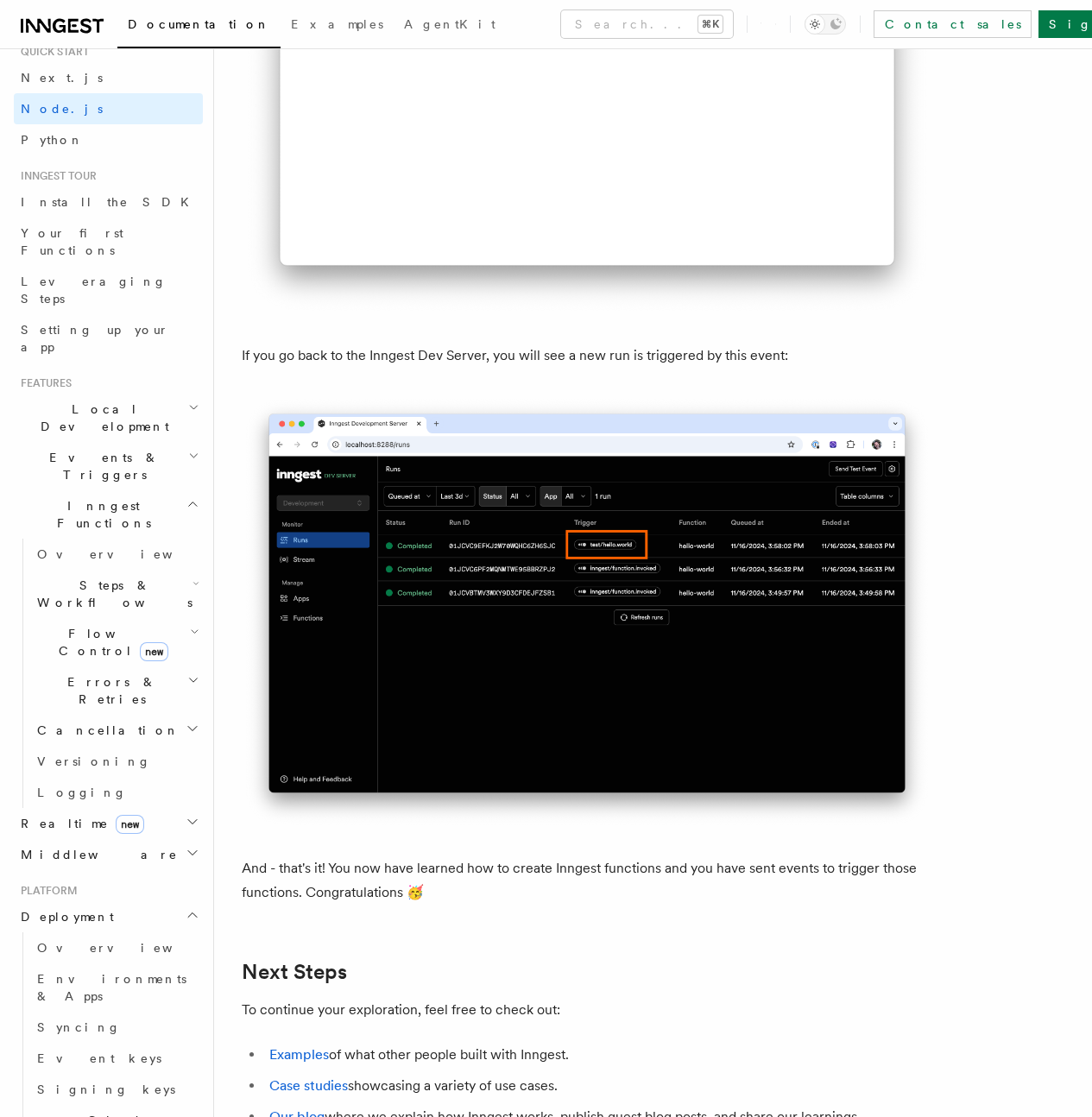
click at [138, 442] on h2 "Events & Triggers" at bounding box center [108, 466] width 189 height 49
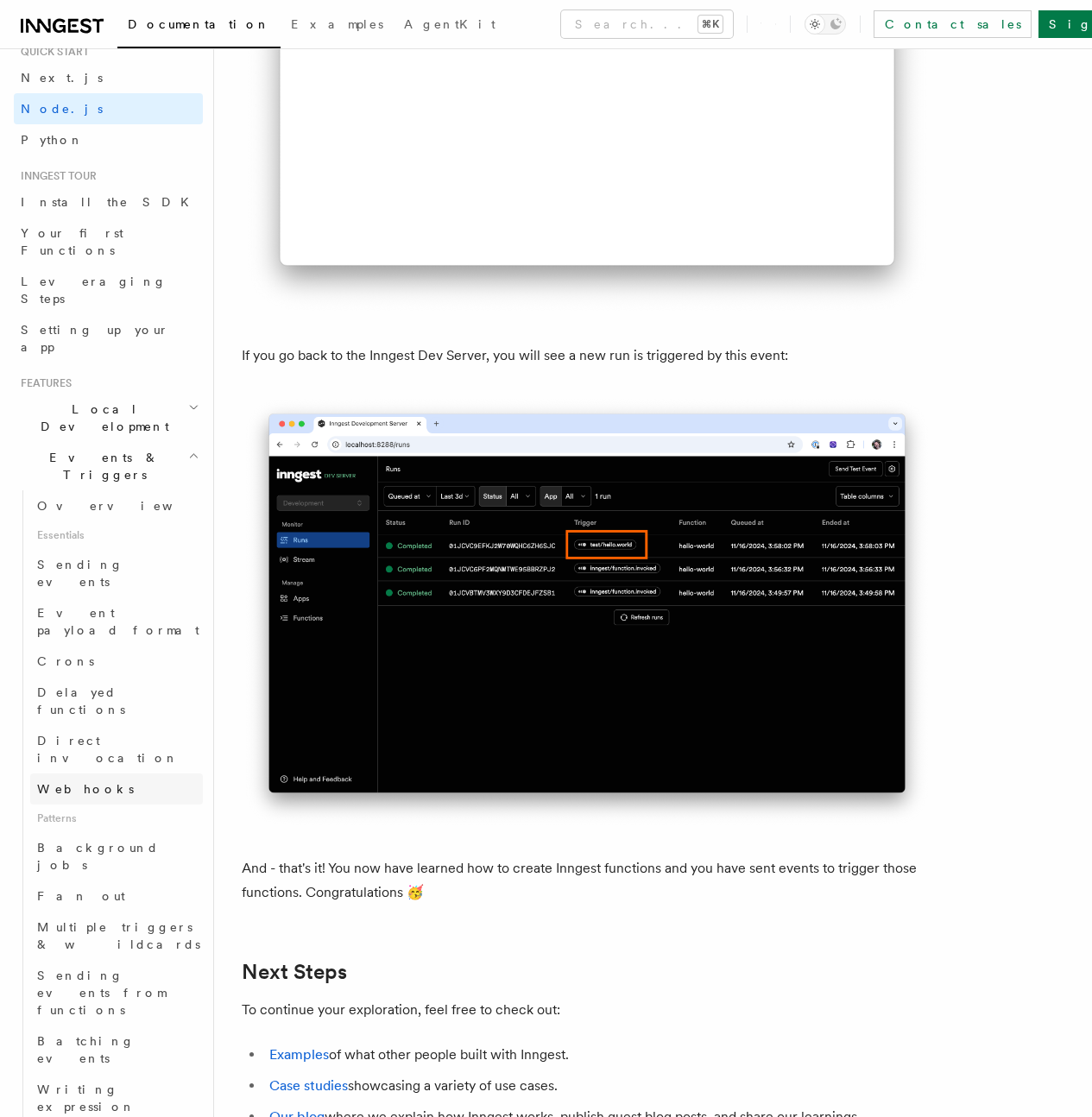
click at [97, 774] on link "Webhooks" at bounding box center [116, 789] width 173 height 31
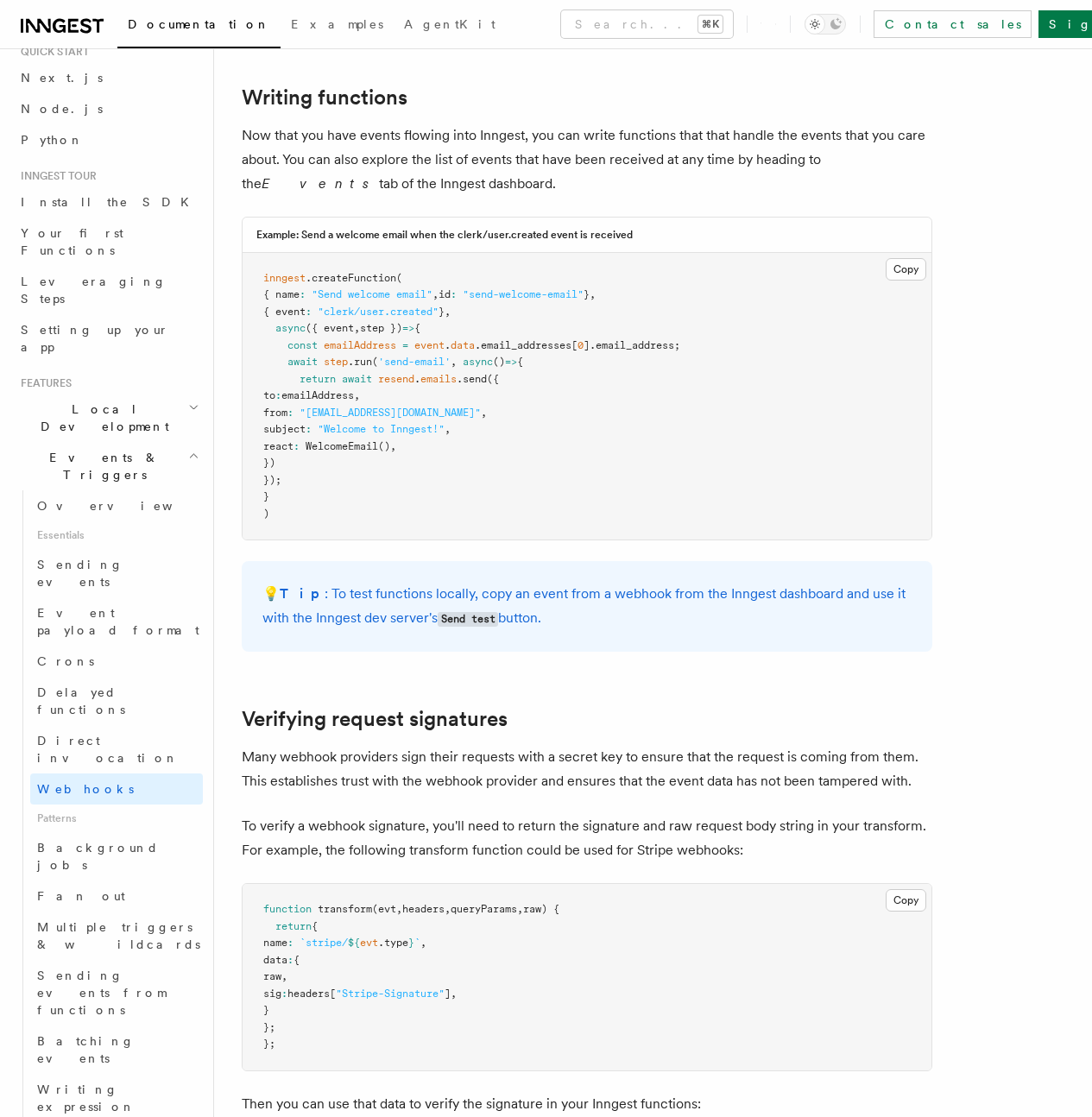
scroll to position [4795, 0]
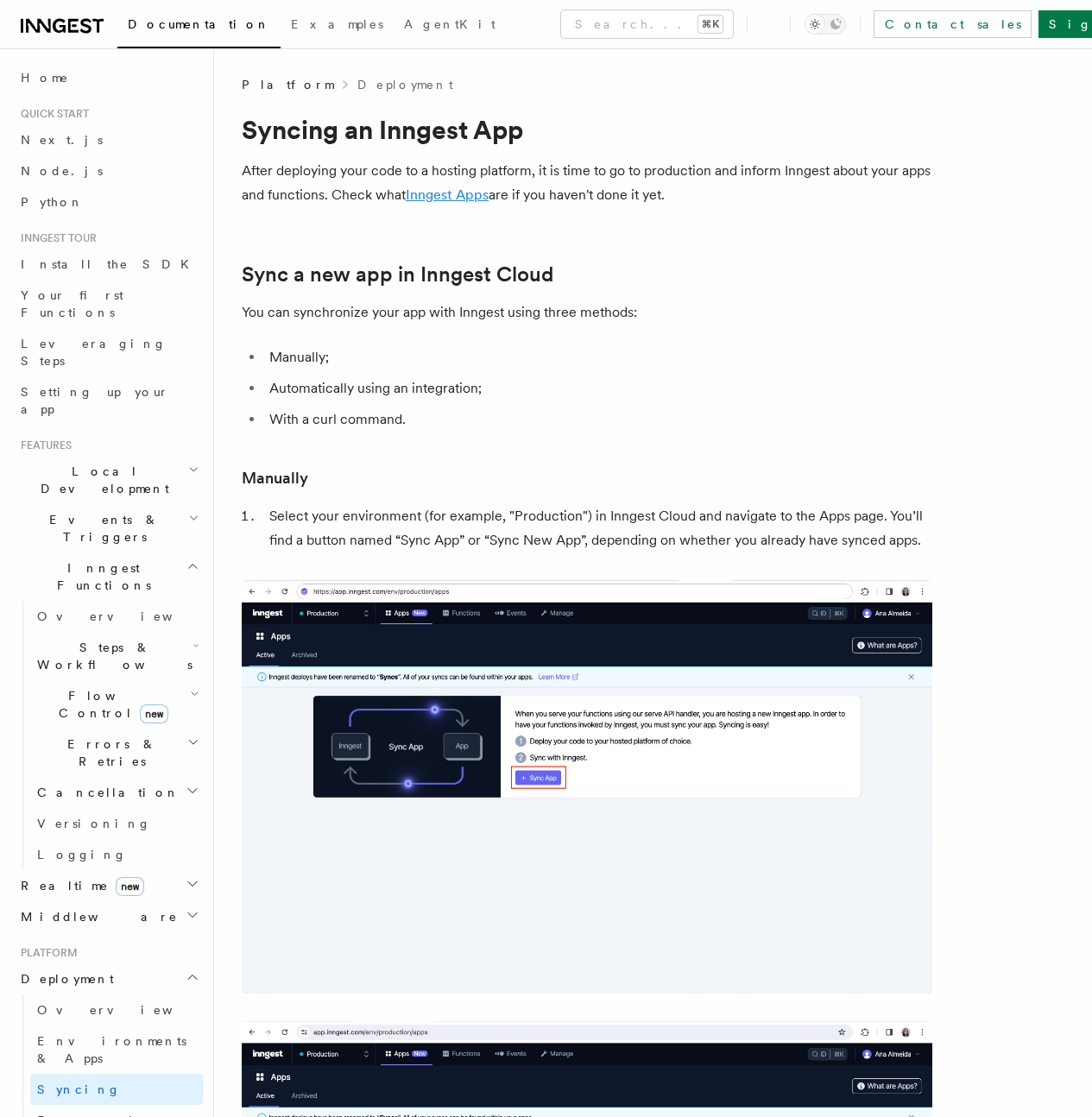
click at [489, 197] on link "Inngest Apps" at bounding box center [447, 194] width 83 height 17
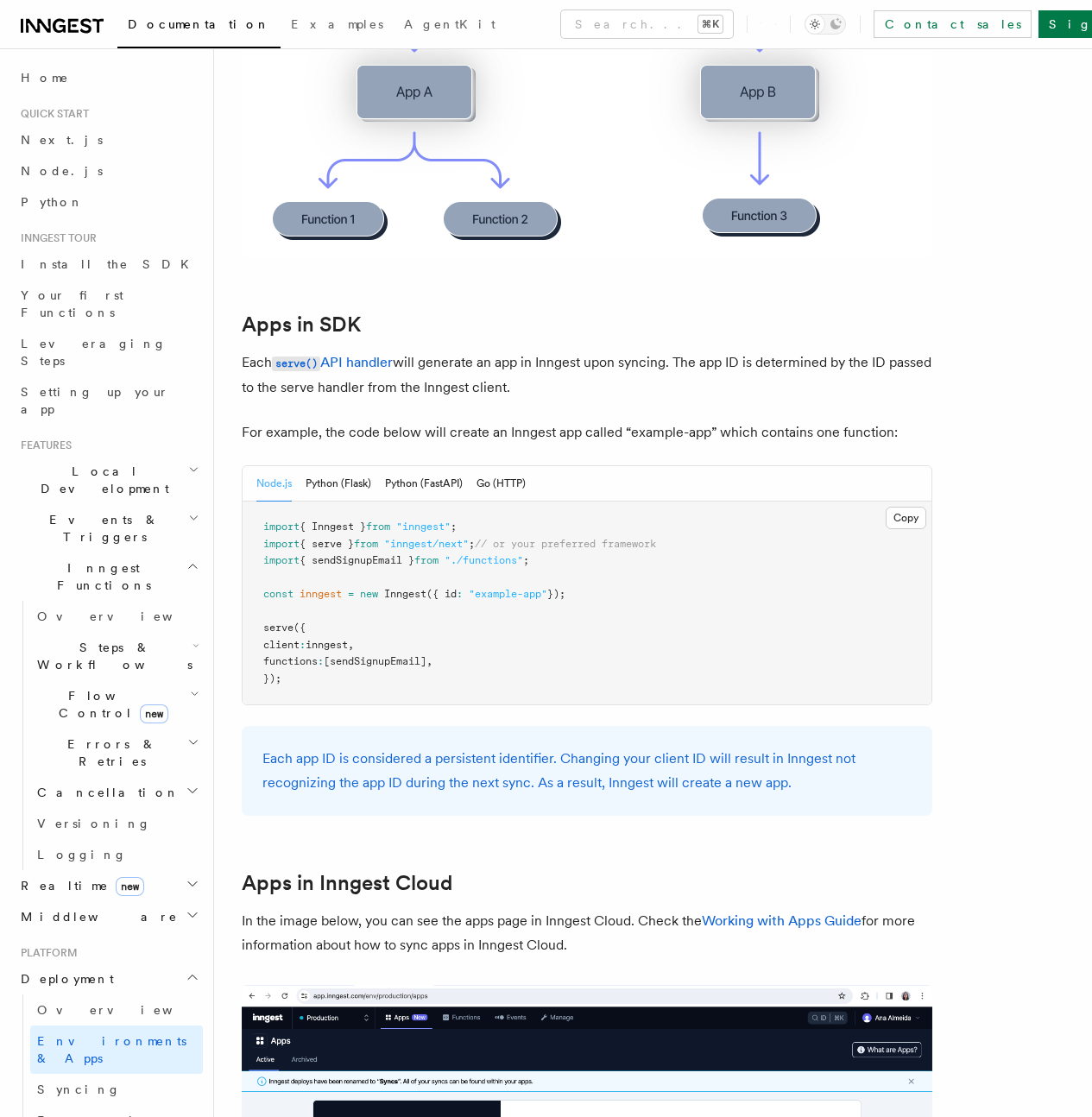
scroll to position [603, 0]
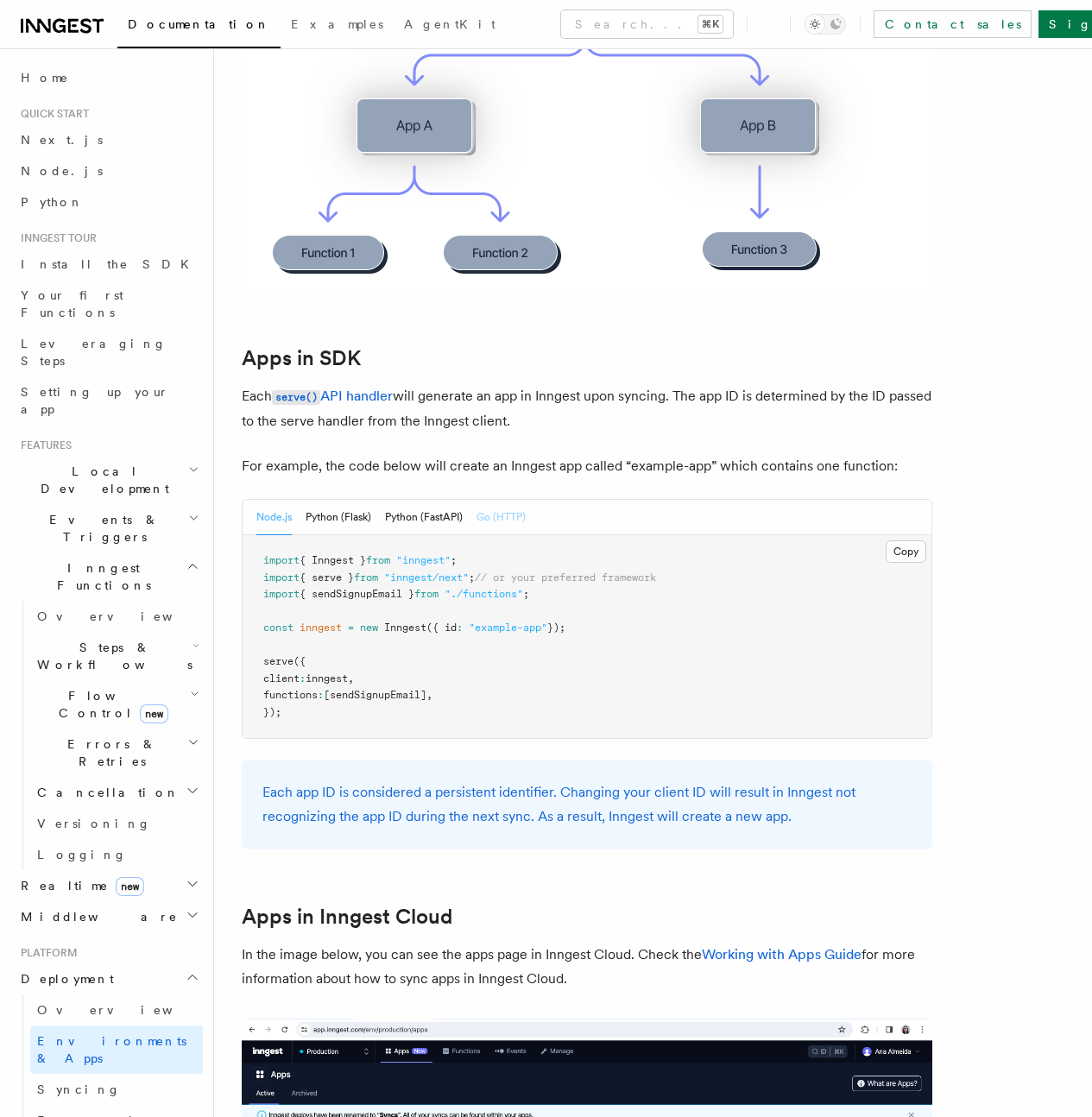
click at [508, 500] on button "Go (HTTP)" at bounding box center [501, 518] width 49 height 35
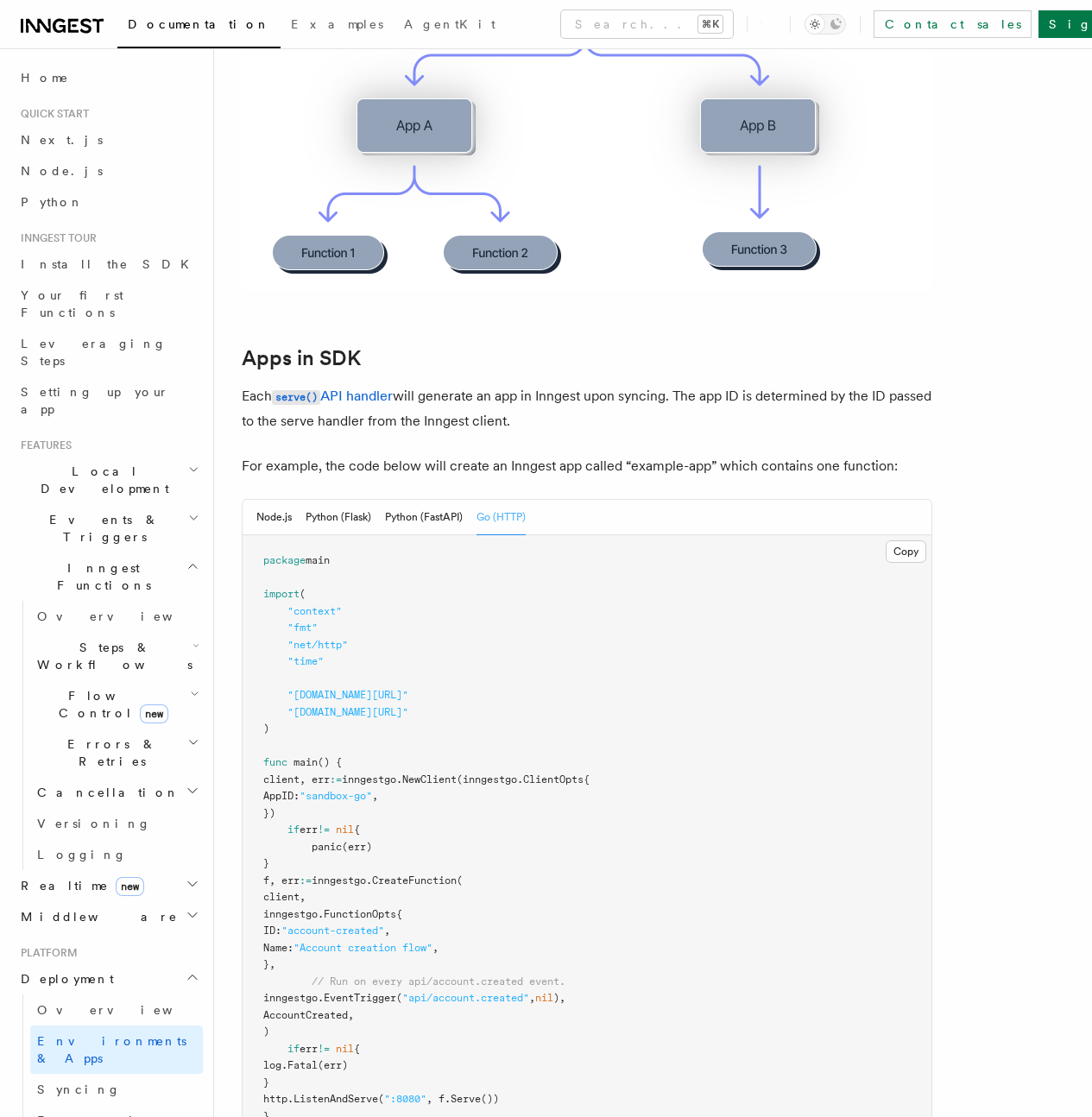
scroll to position [858, 0]
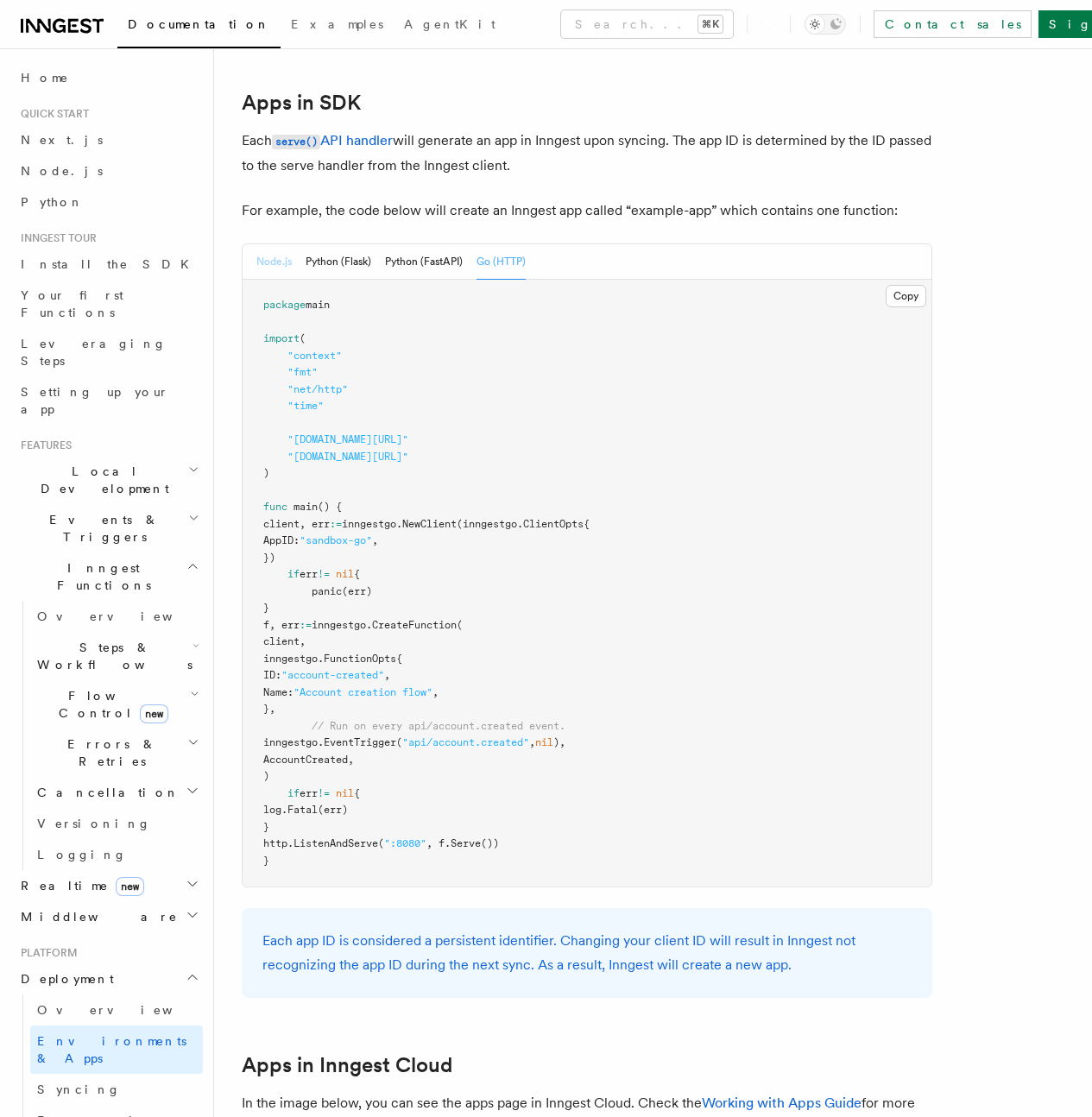
click at [280, 244] on button "Node.js" at bounding box center [274, 262] width 35 height 35
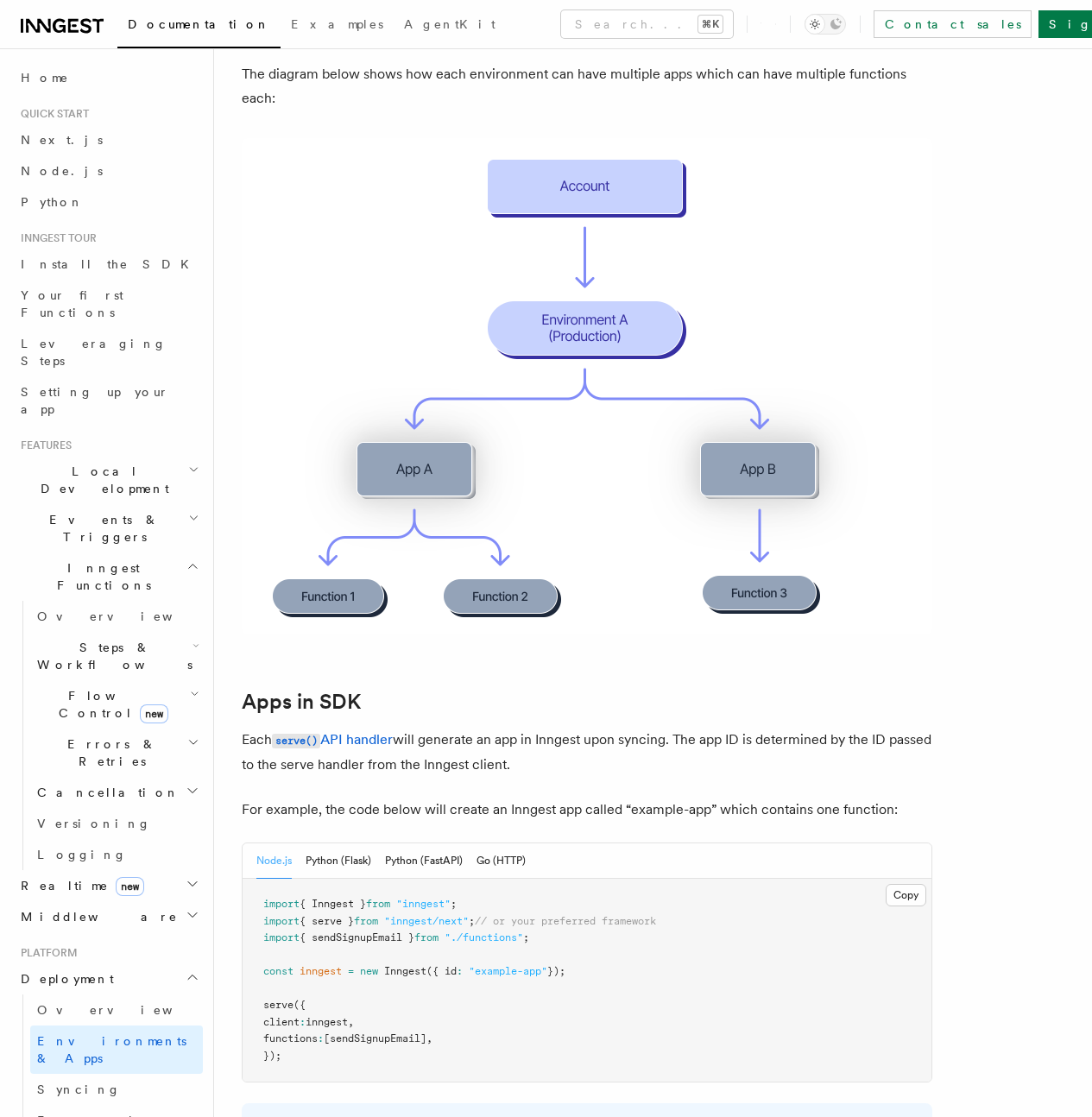
scroll to position [0, 0]
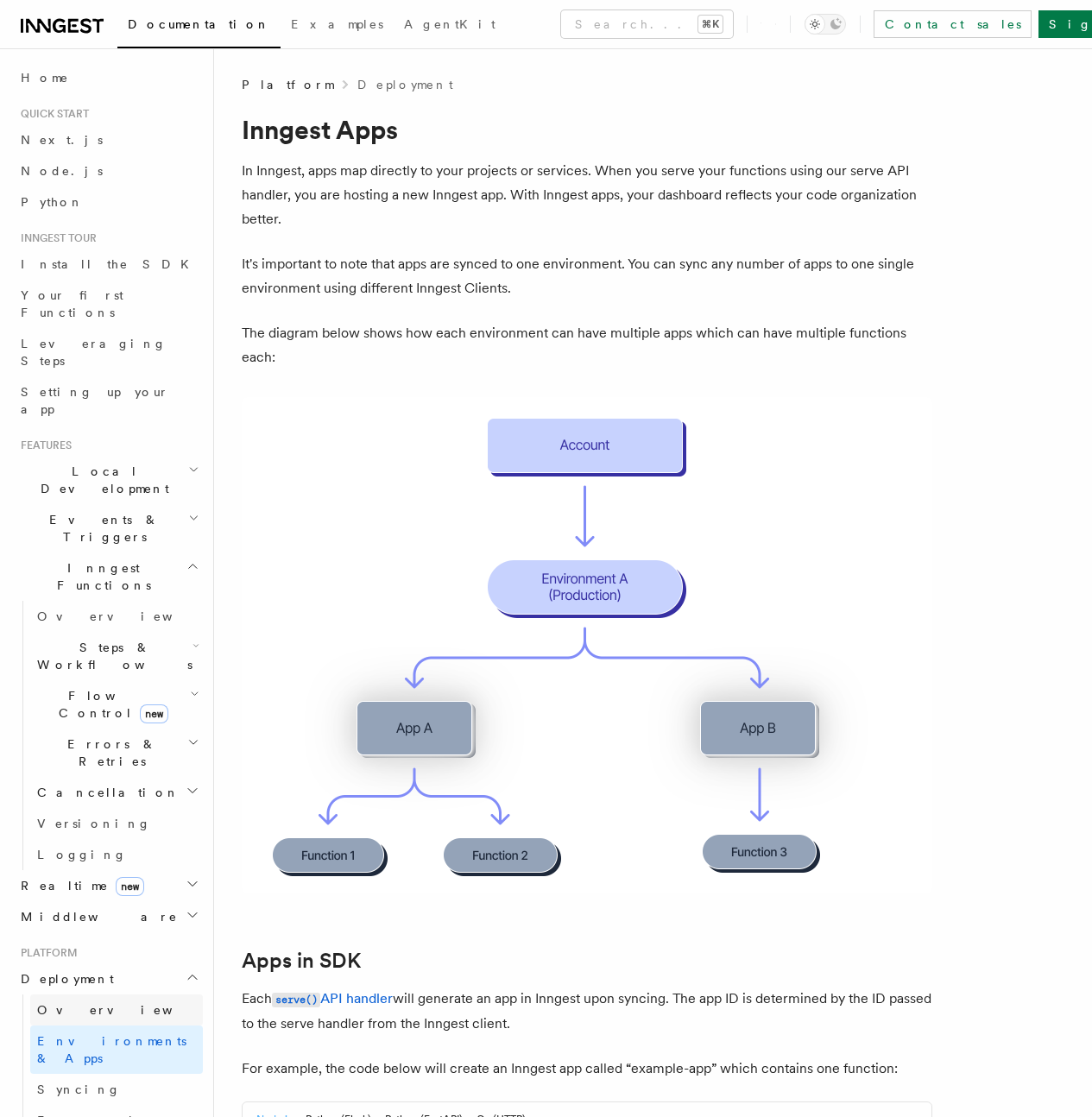
click at [90, 994] on link "Overview" at bounding box center [116, 1009] width 173 height 31
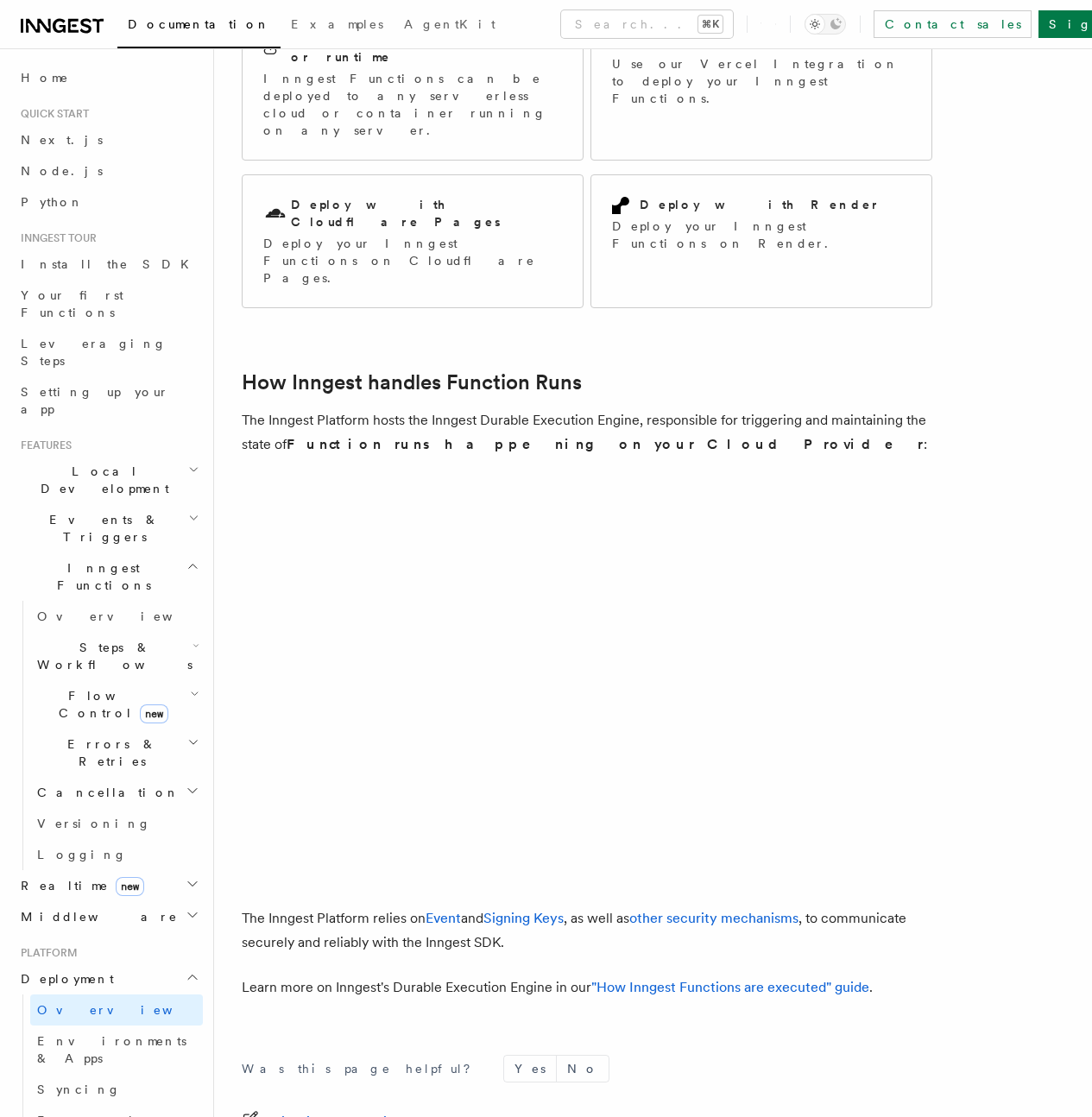
scroll to position [356, 0]
